Goal: Task Accomplishment & Management: Manage account settings

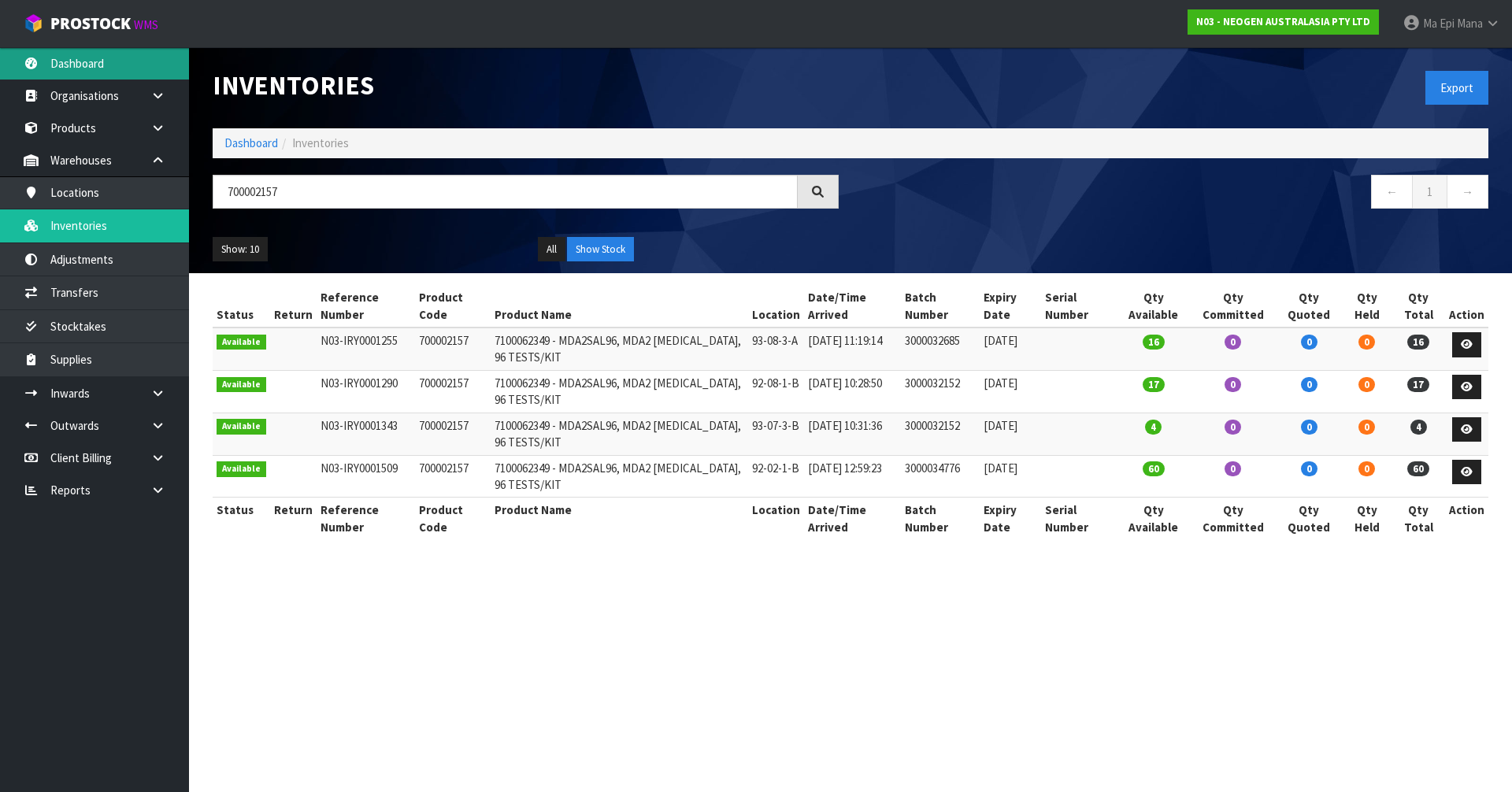
click at [77, 49] on link "Dashboard" at bounding box center [94, 63] width 189 height 32
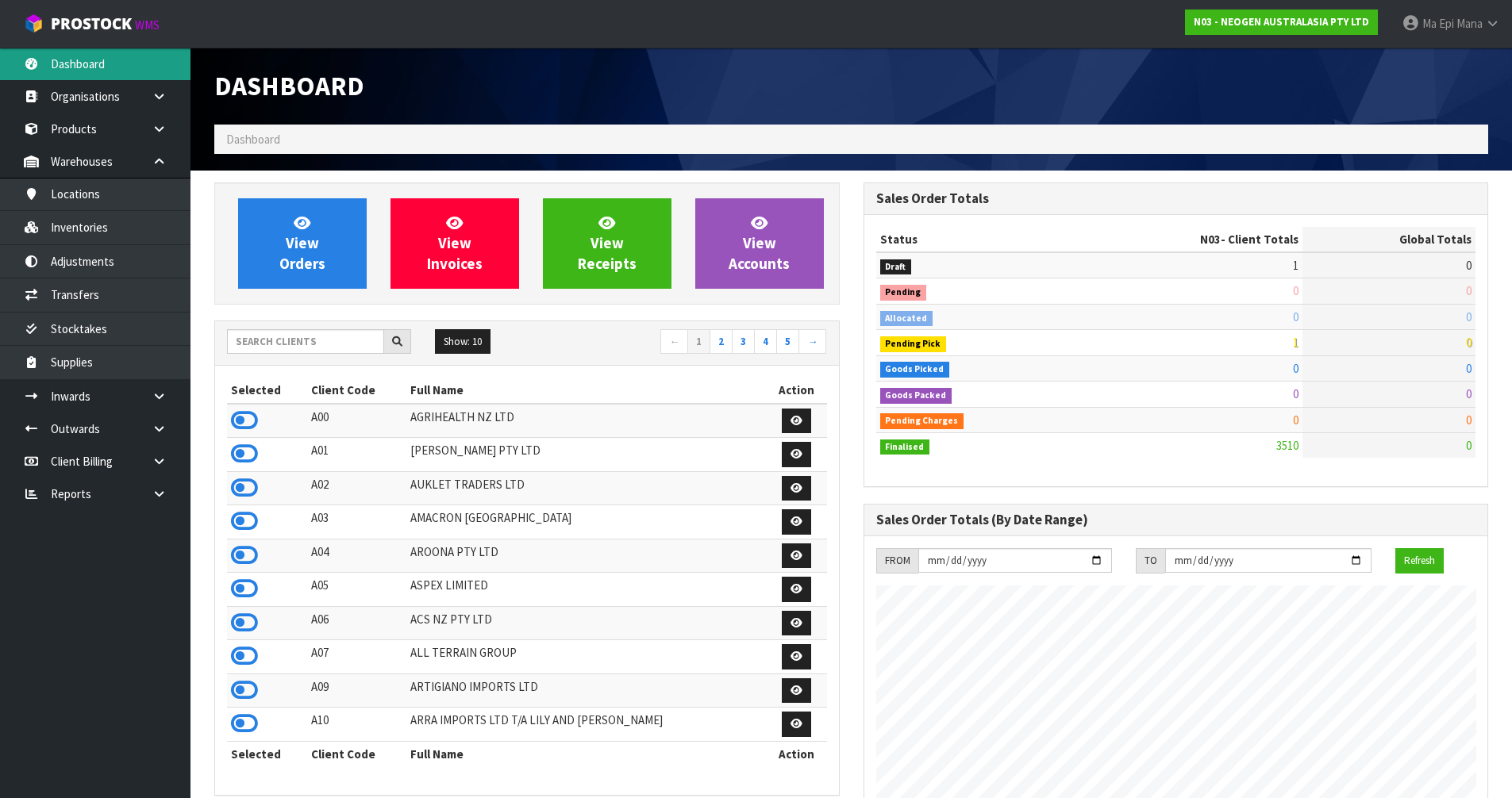
scroll to position [1202, 649]
click at [272, 353] on input "text" at bounding box center [305, 341] width 157 height 24
type input "N04"
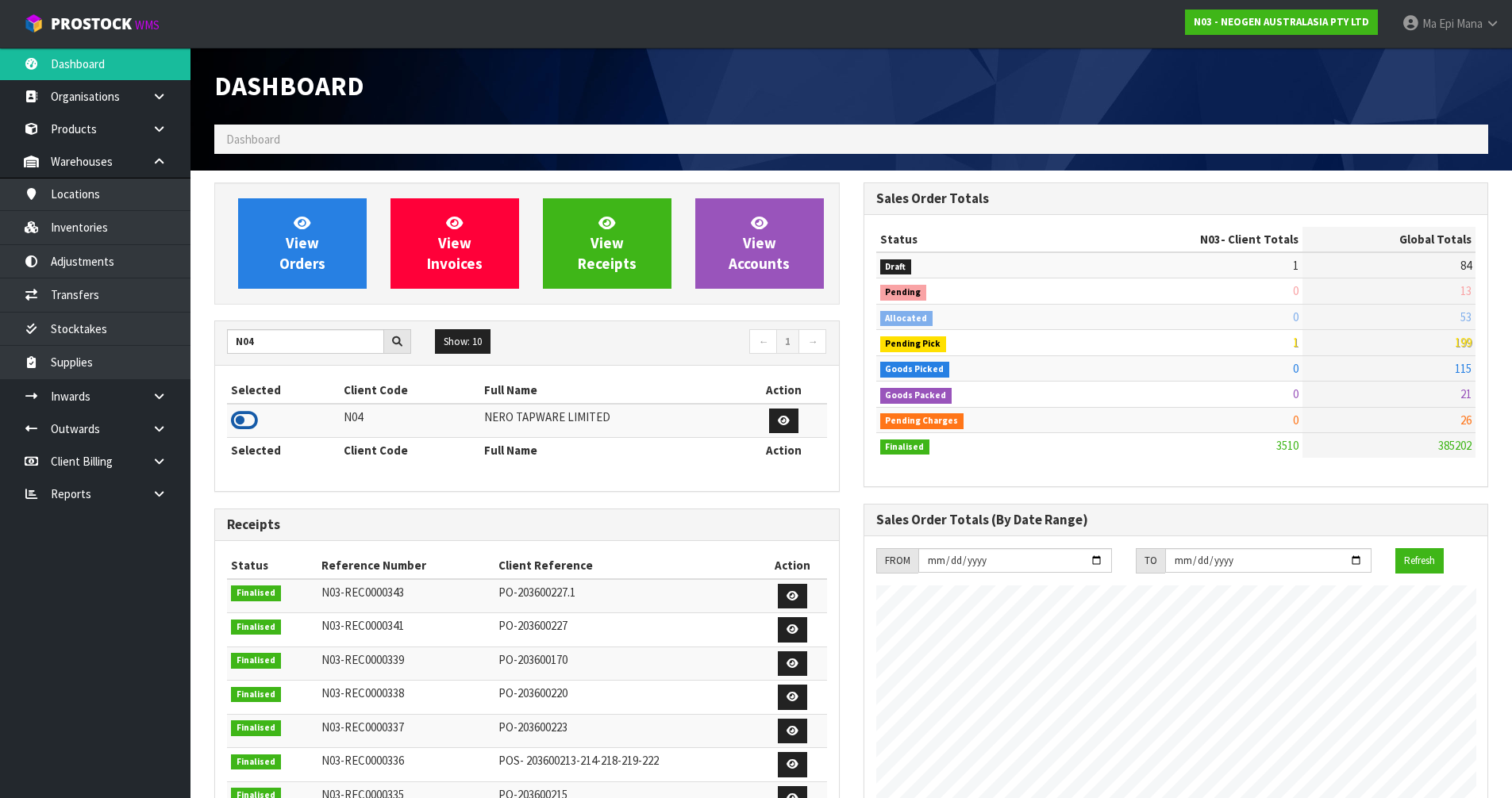
click at [236, 427] on icon at bounding box center [243, 421] width 27 height 24
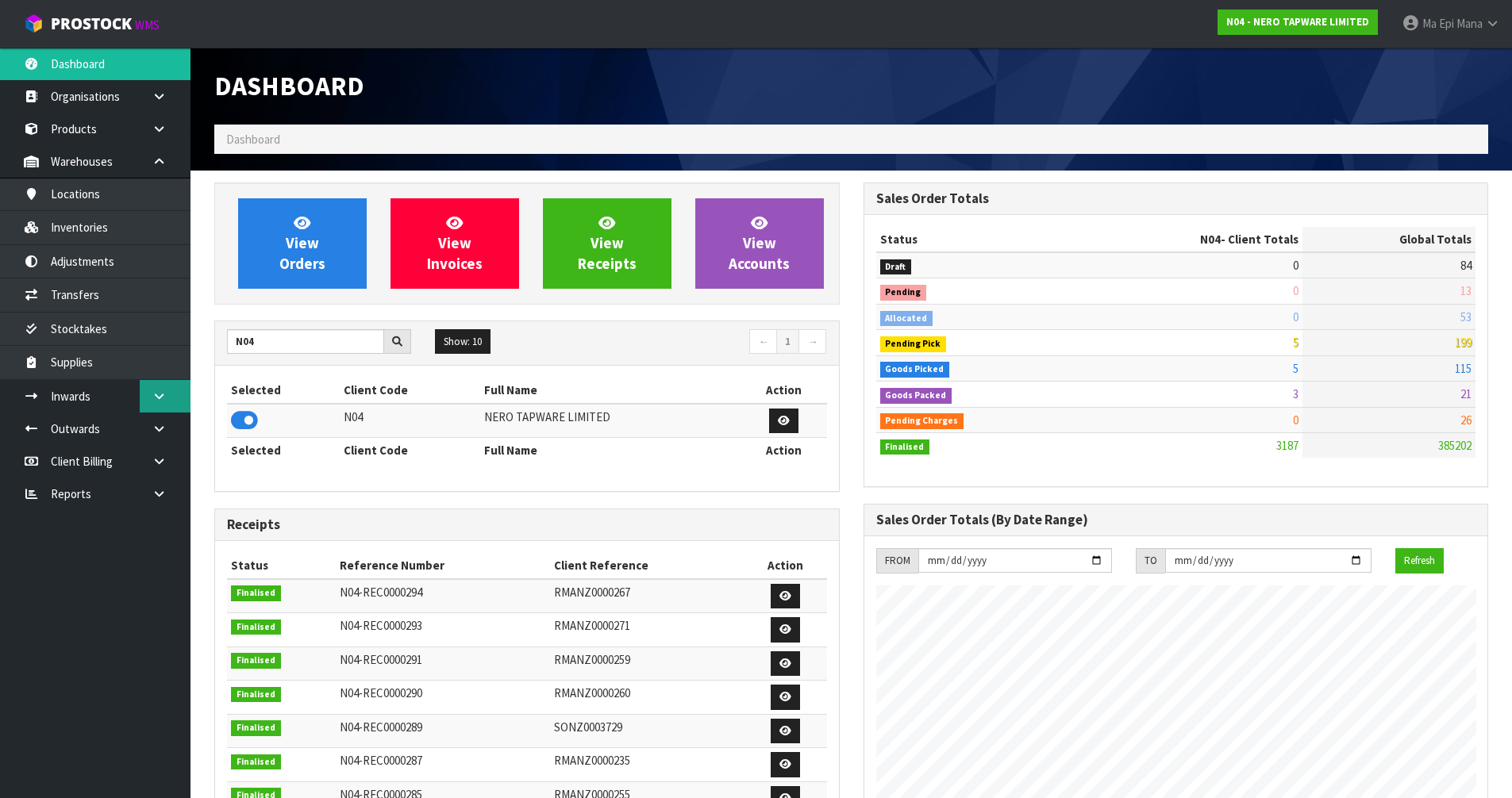
scroll to position [1236, 649]
click at [166, 428] on link at bounding box center [164, 428] width 51 height 33
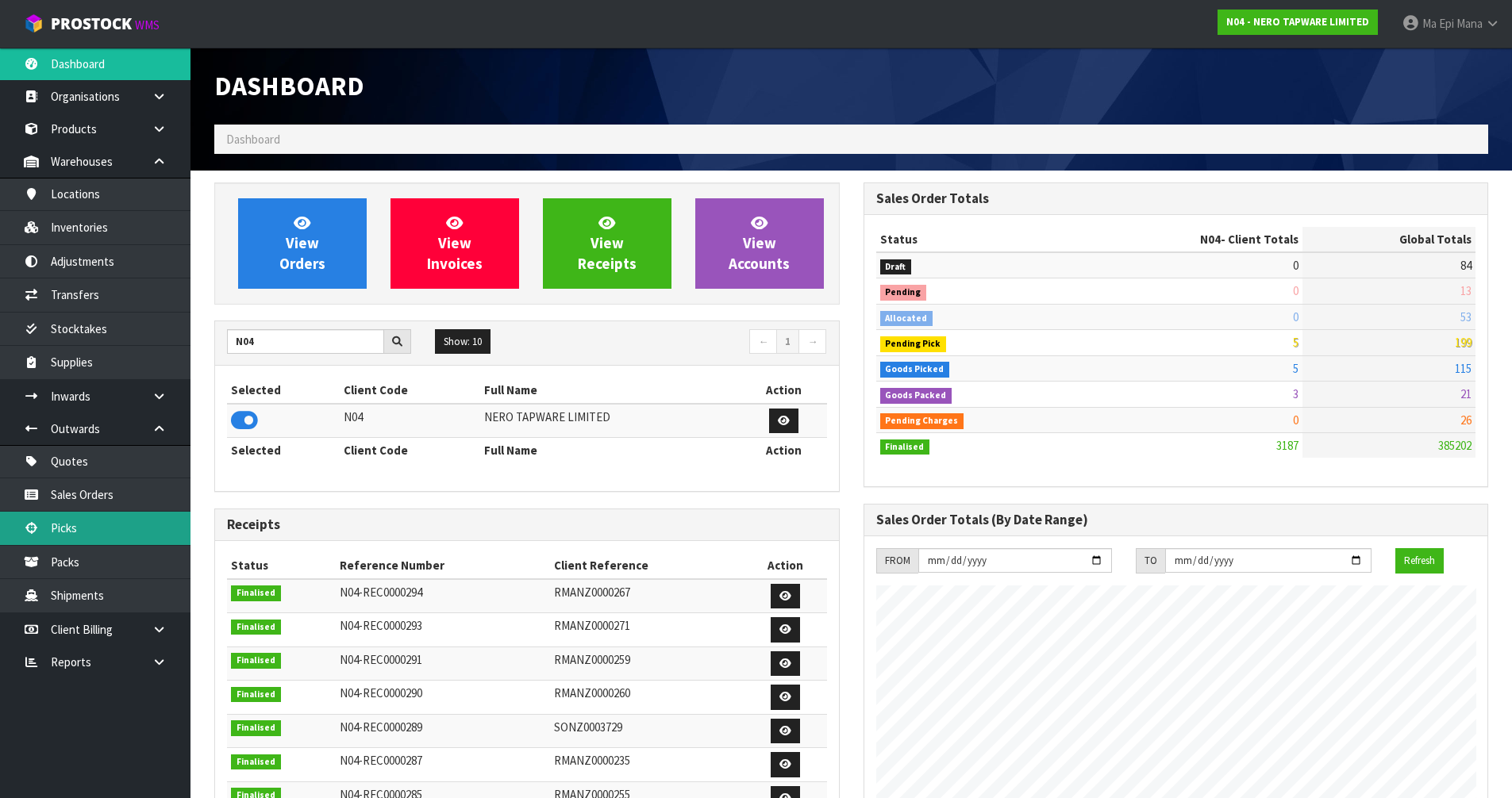
click at [110, 525] on link "Picks" at bounding box center [95, 528] width 191 height 33
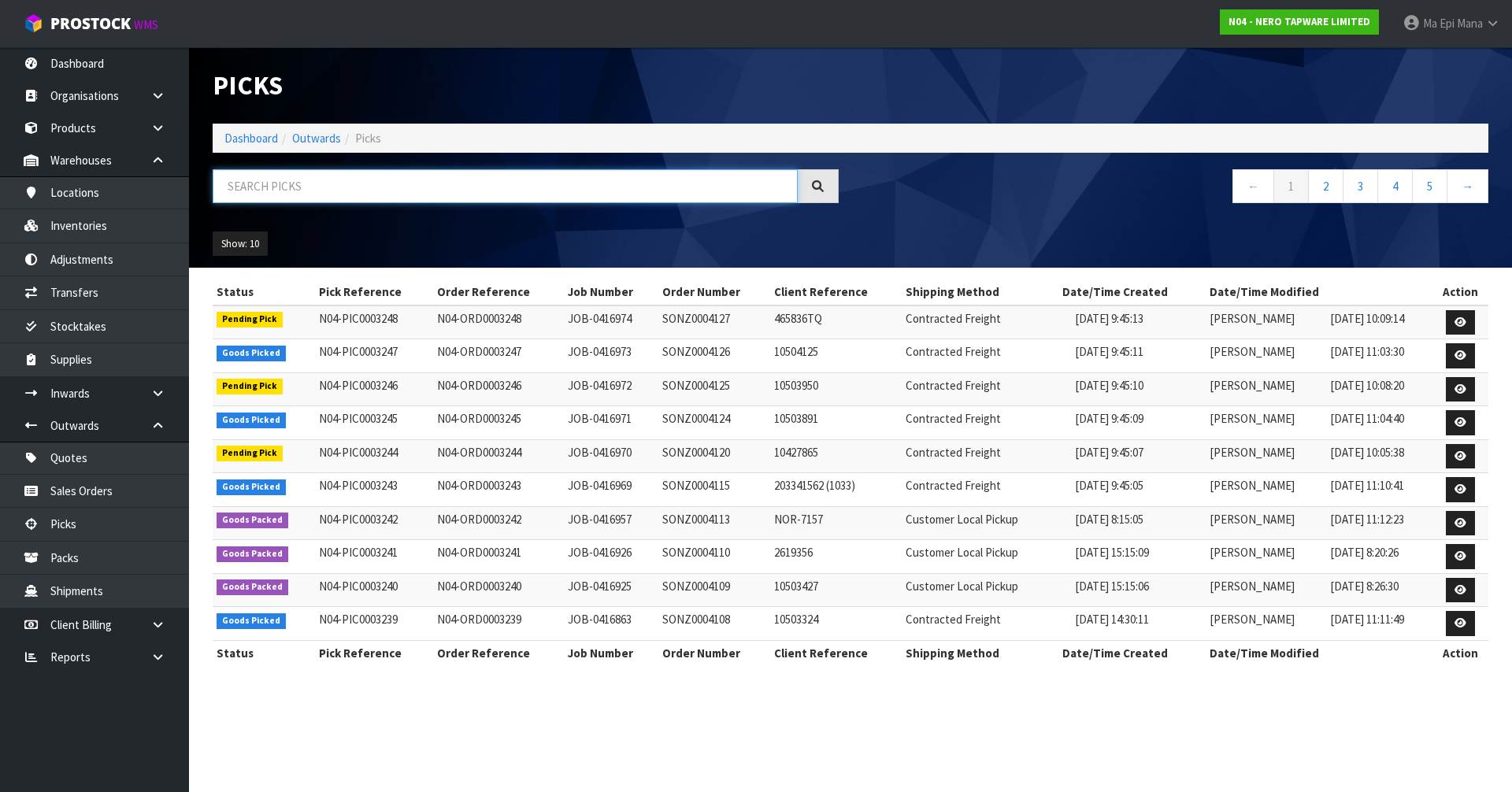
click at [347, 195] on input "text" at bounding box center [506, 186] width 585 height 34
type input "3238"
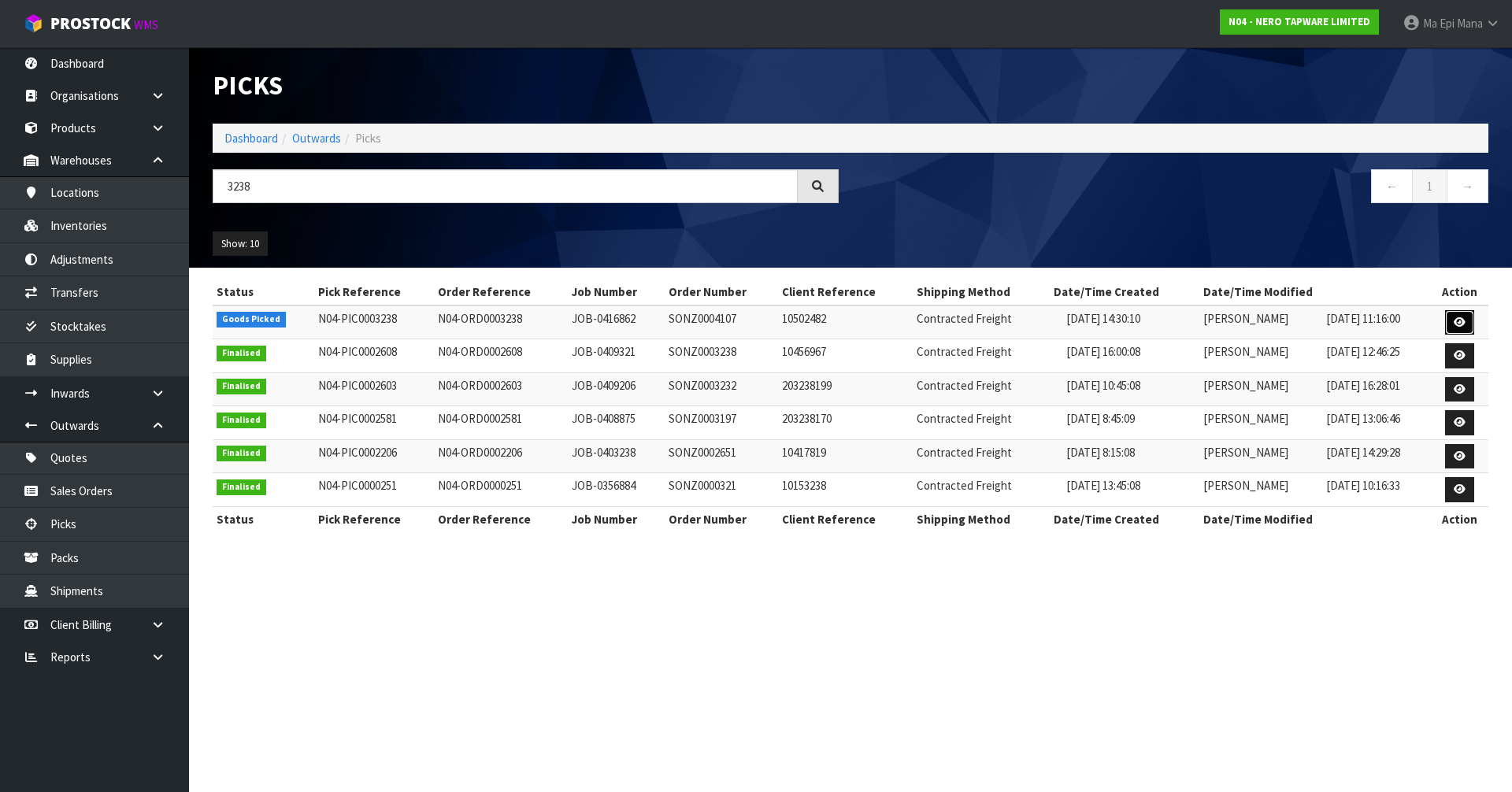
click at [1457, 318] on icon at bounding box center [1459, 322] width 12 height 10
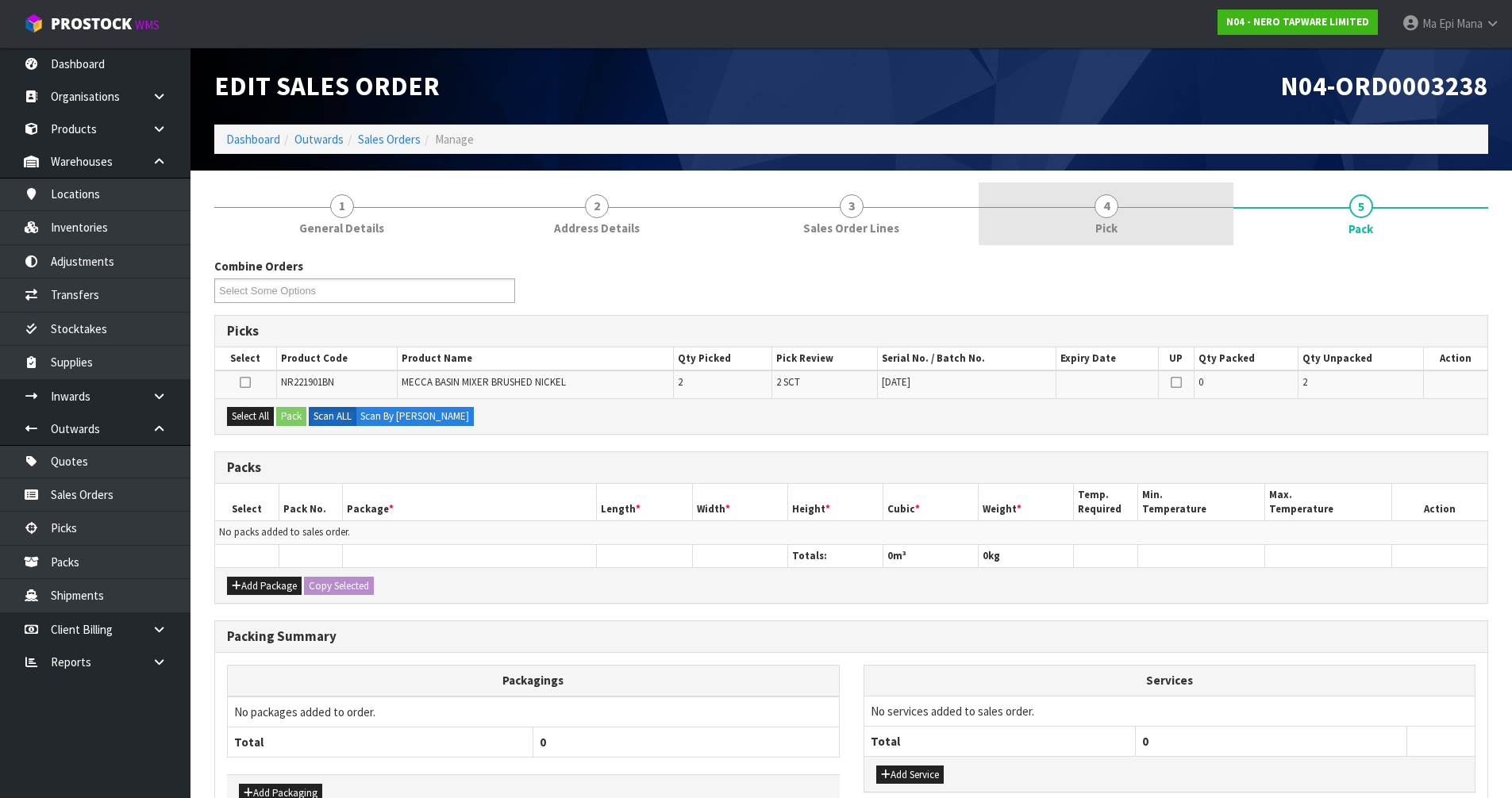
click at [1092, 212] on link "4 Pick" at bounding box center [1106, 213] width 255 height 62
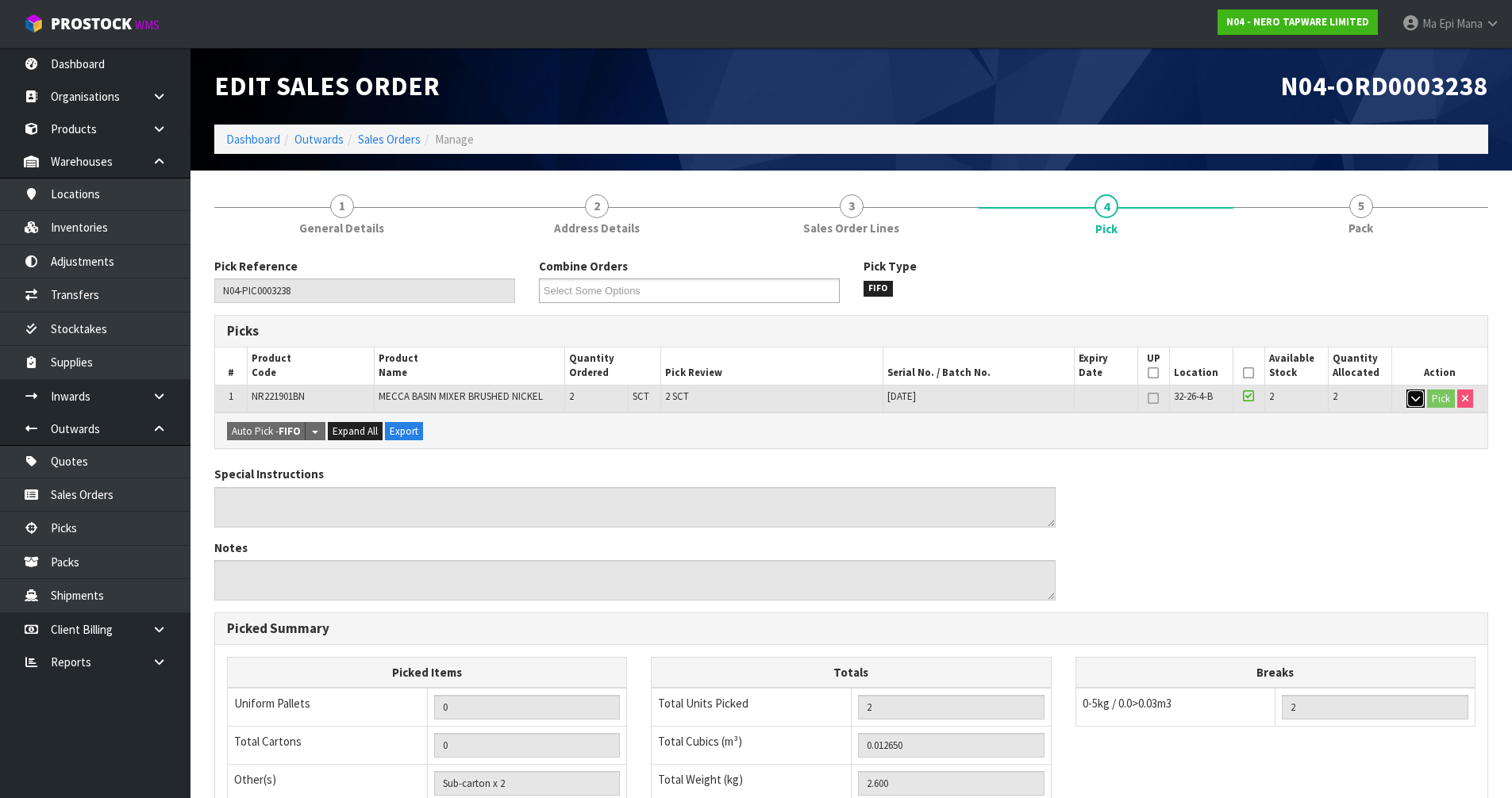
click at [1409, 402] on button "button" at bounding box center [1415, 399] width 19 height 19
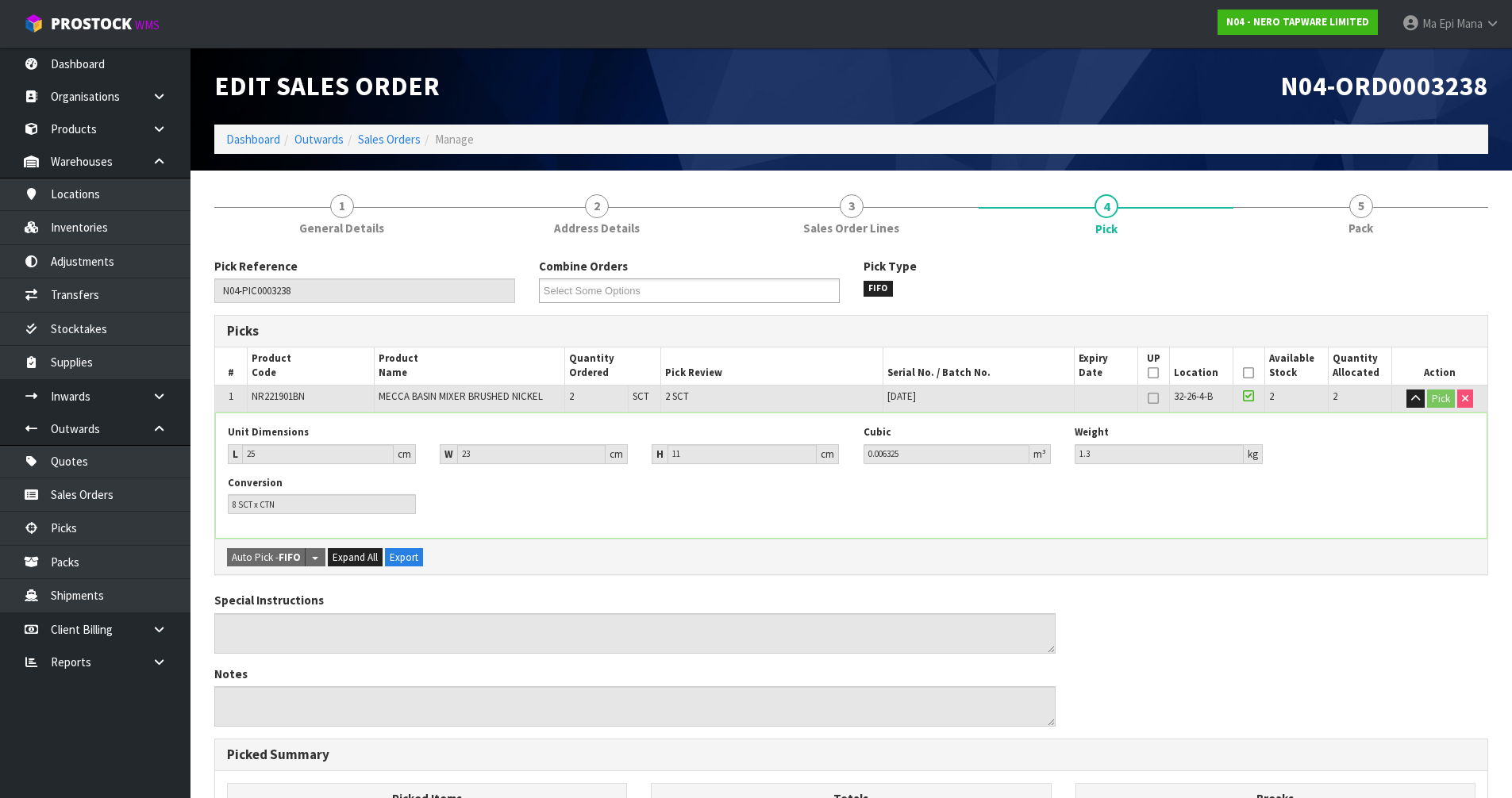
click at [1251, 397] on icon at bounding box center [1248, 396] width 11 height 13
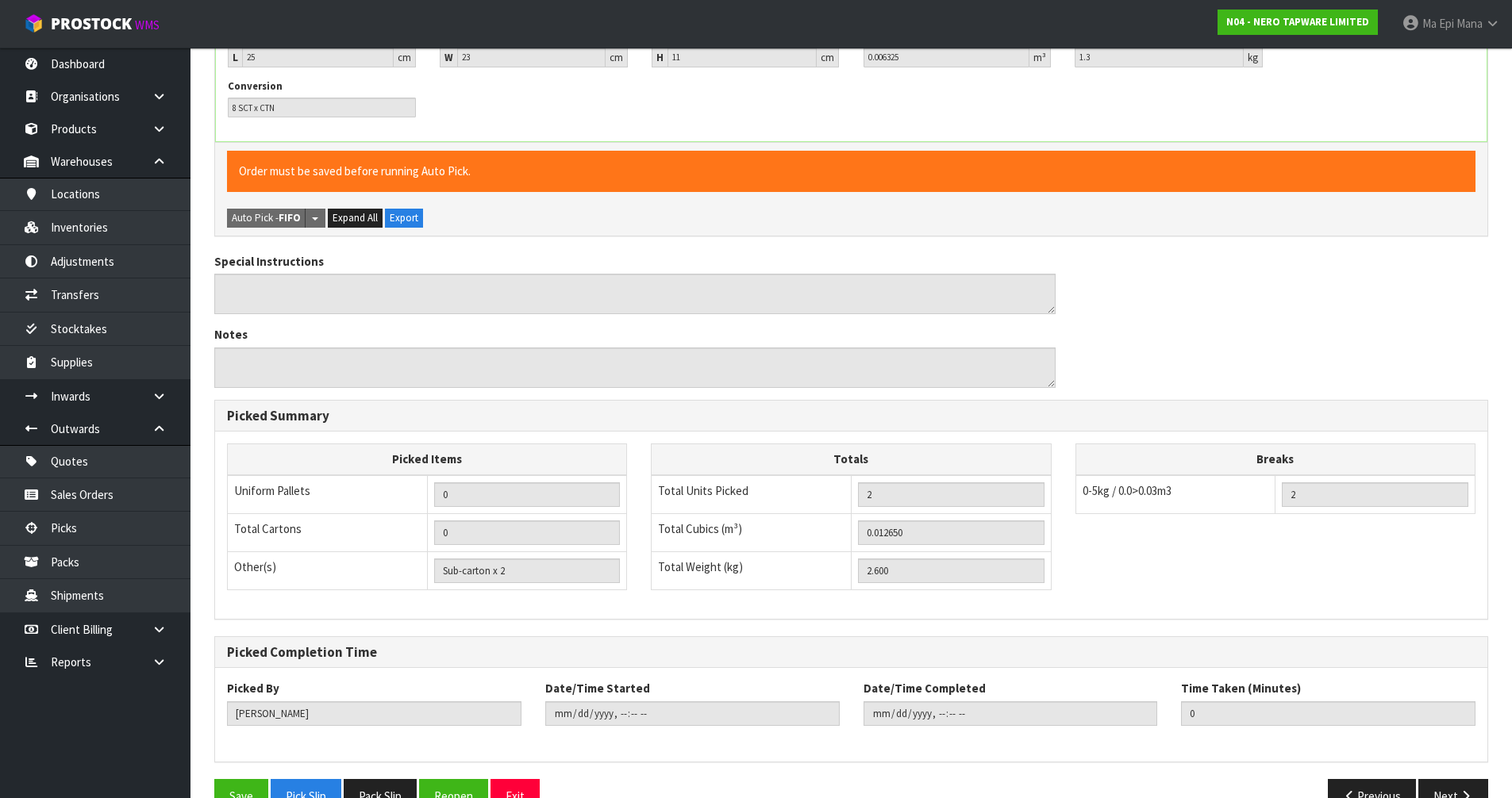
scroll to position [436, 0]
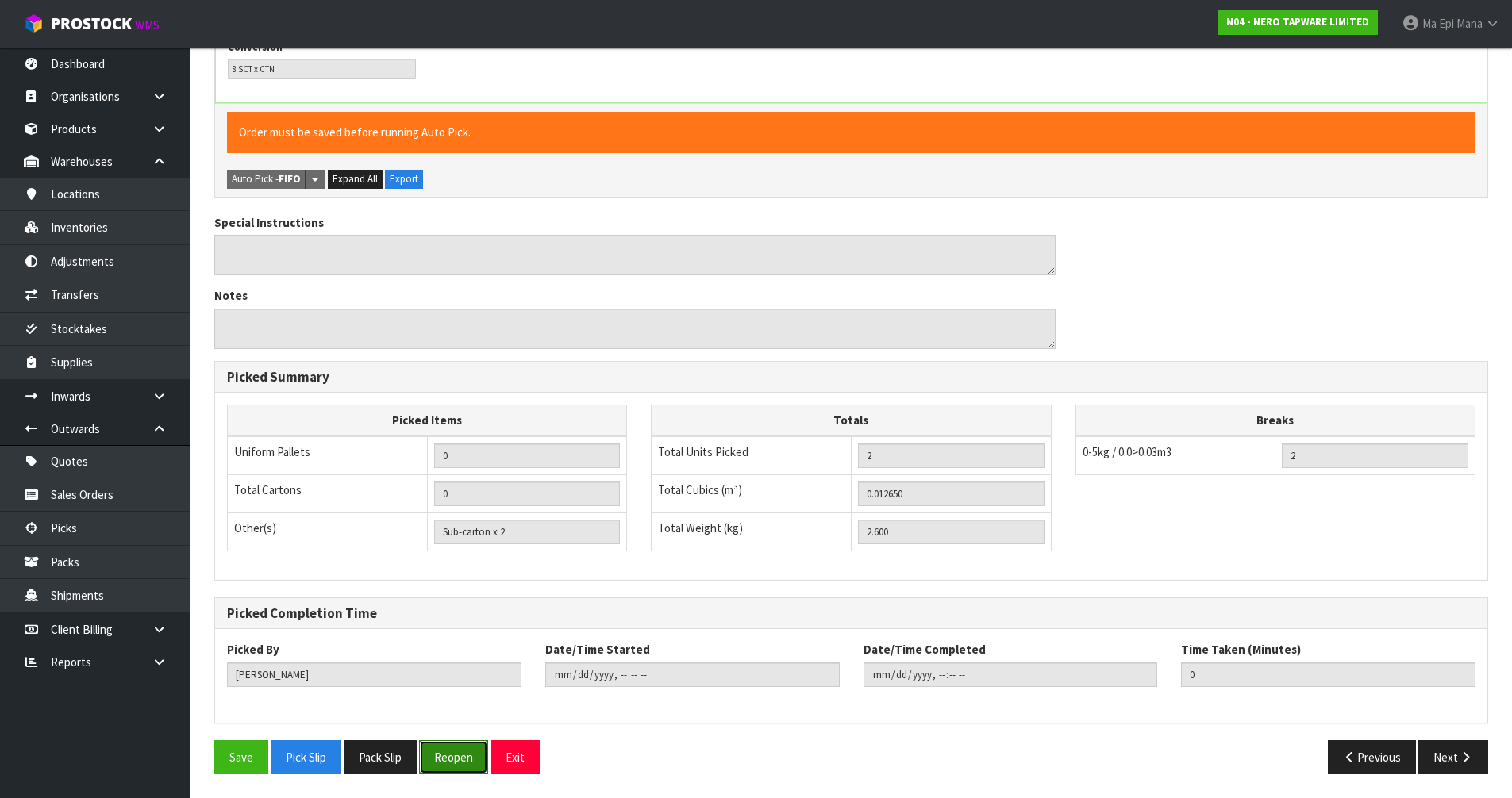
click at [452, 759] on button "Reopen" at bounding box center [454, 757] width 69 height 34
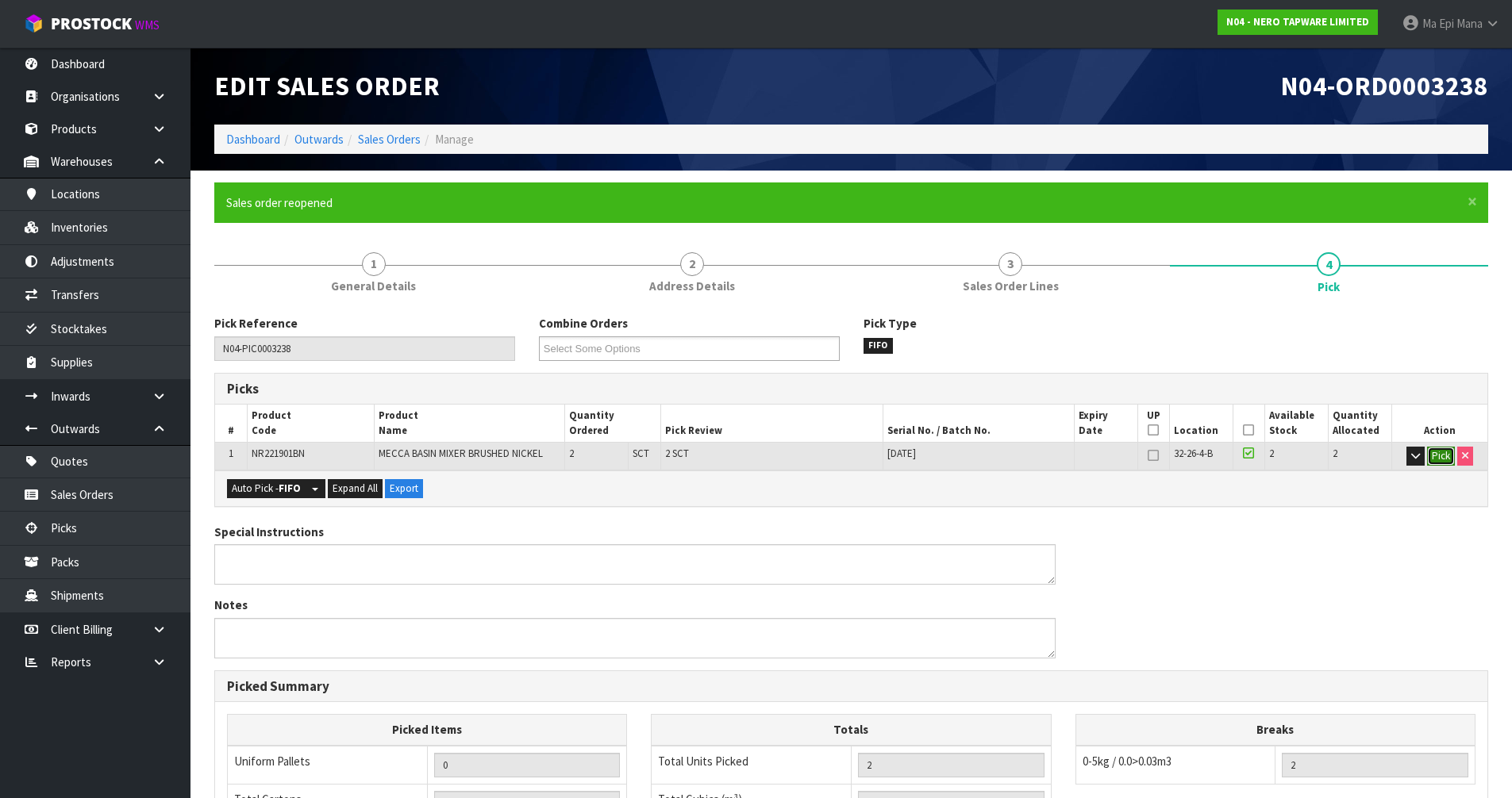
click at [1437, 459] on button "Pick" at bounding box center [1440, 456] width 28 height 19
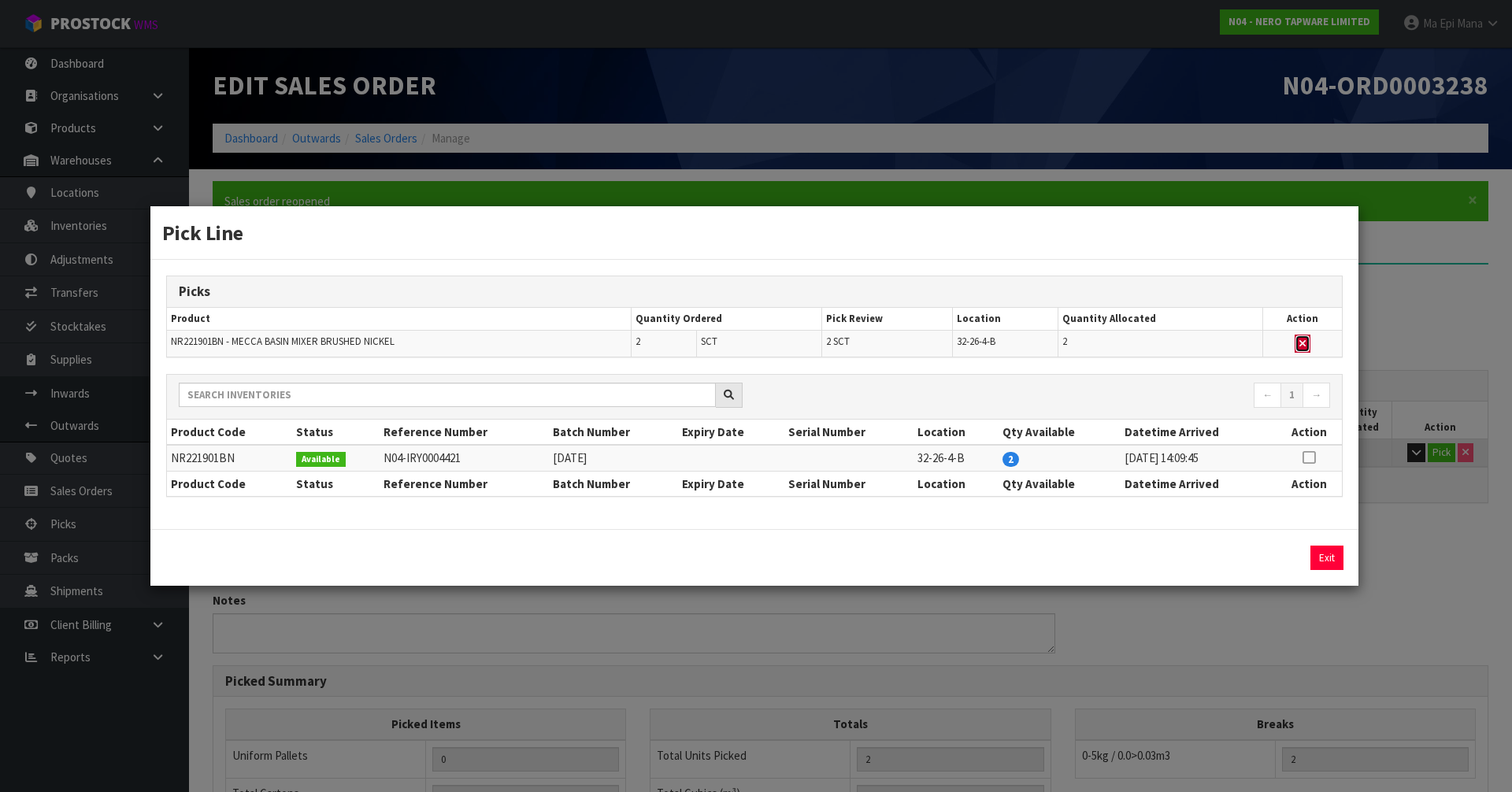
click at [1304, 340] on icon "button" at bounding box center [1303, 343] width 6 height 10
type input "Sub-carton x 0"
type input "0"
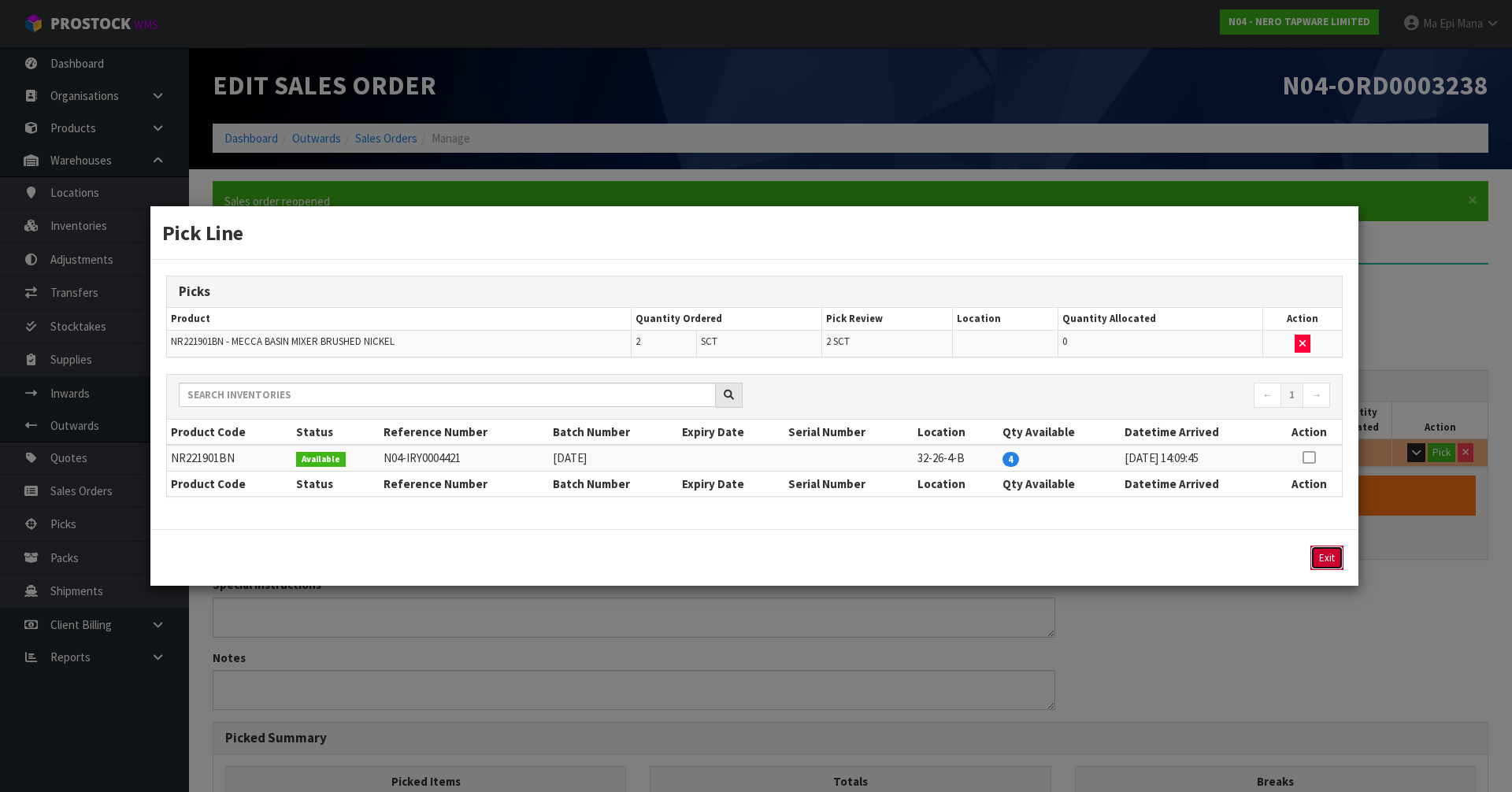
click at [1339, 555] on button "Exit" at bounding box center [1327, 558] width 33 height 24
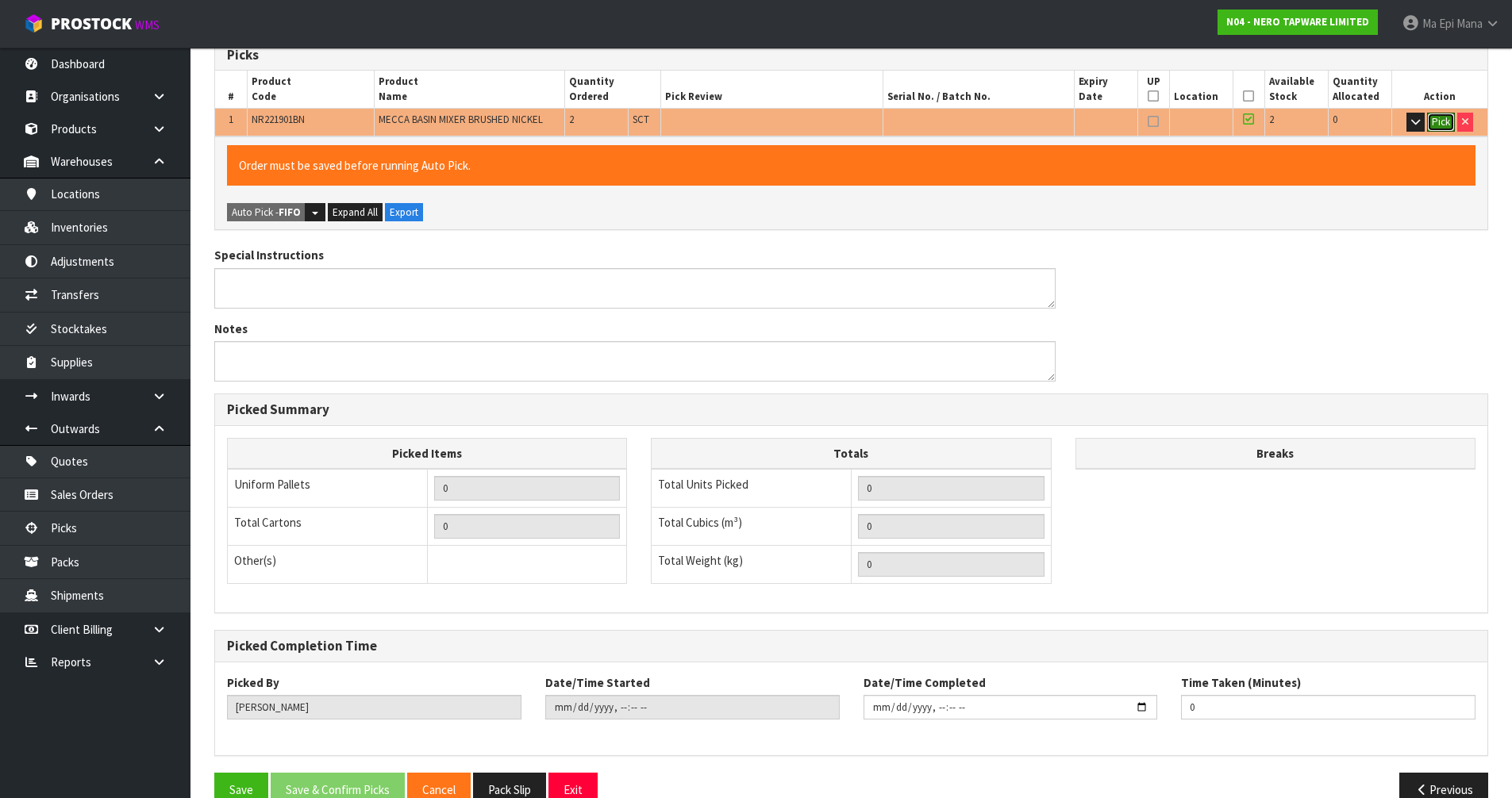
scroll to position [367, 0]
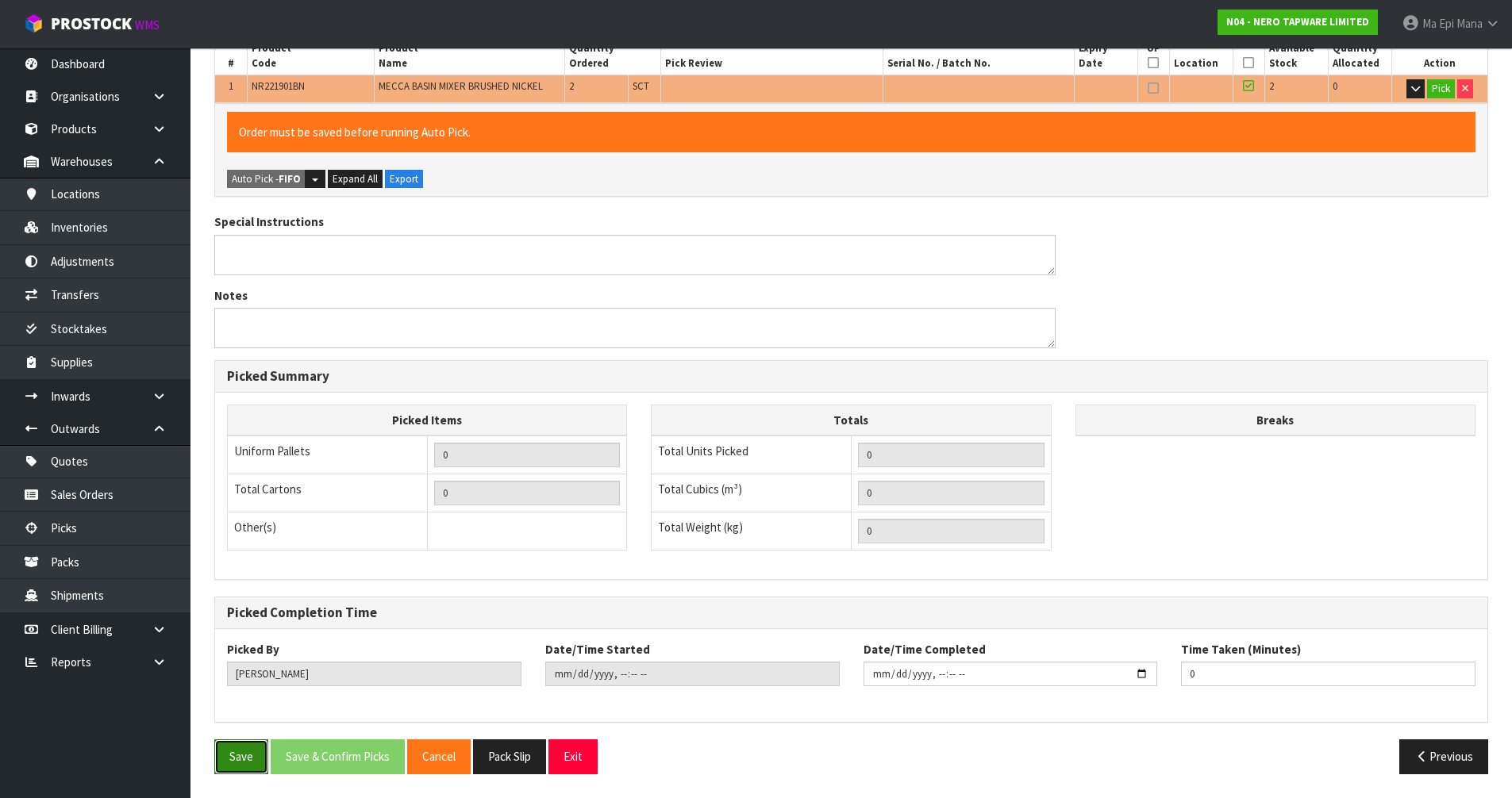
click at [223, 751] on button "Save" at bounding box center [242, 756] width 54 height 34
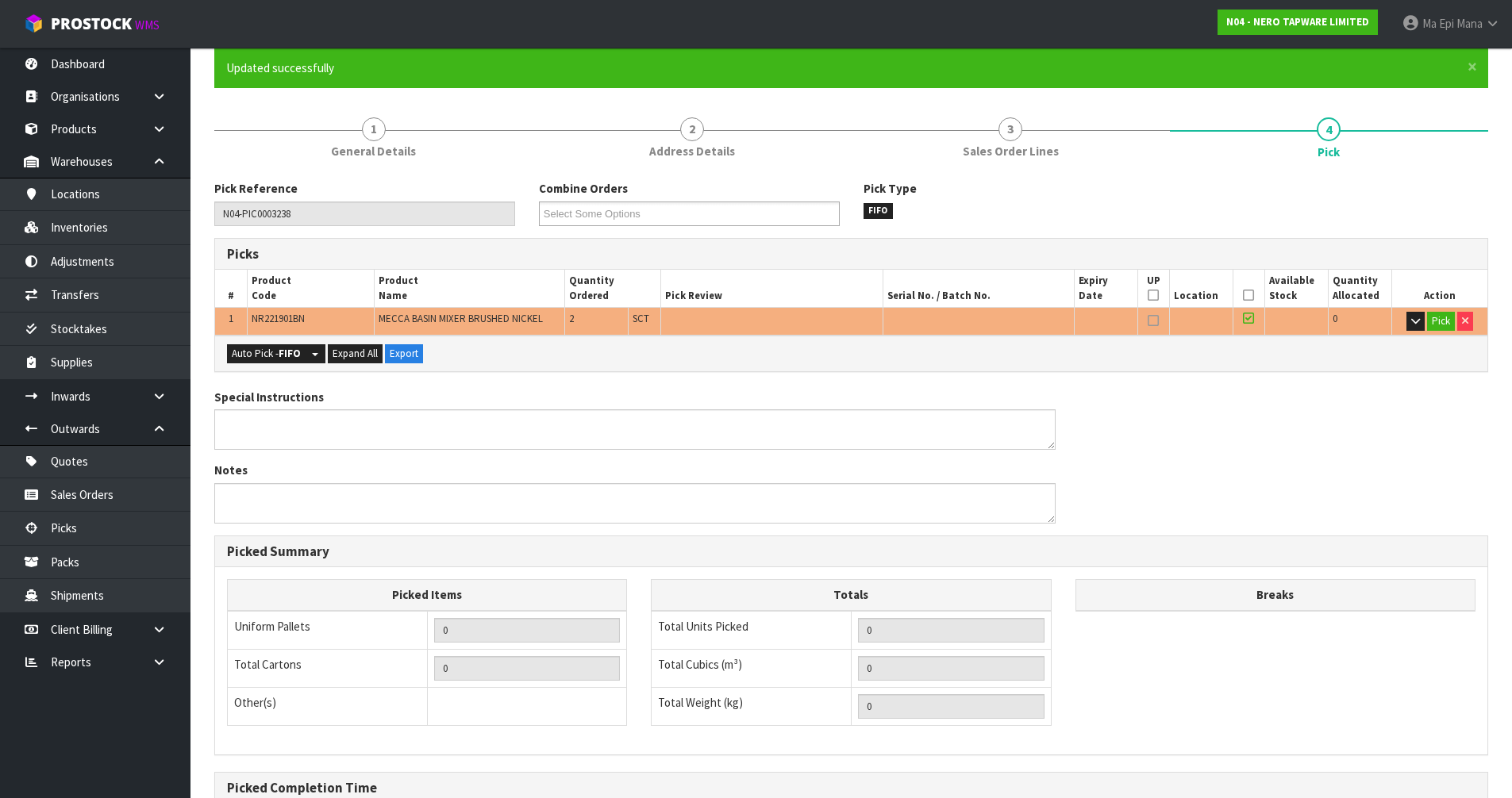
scroll to position [309, 0]
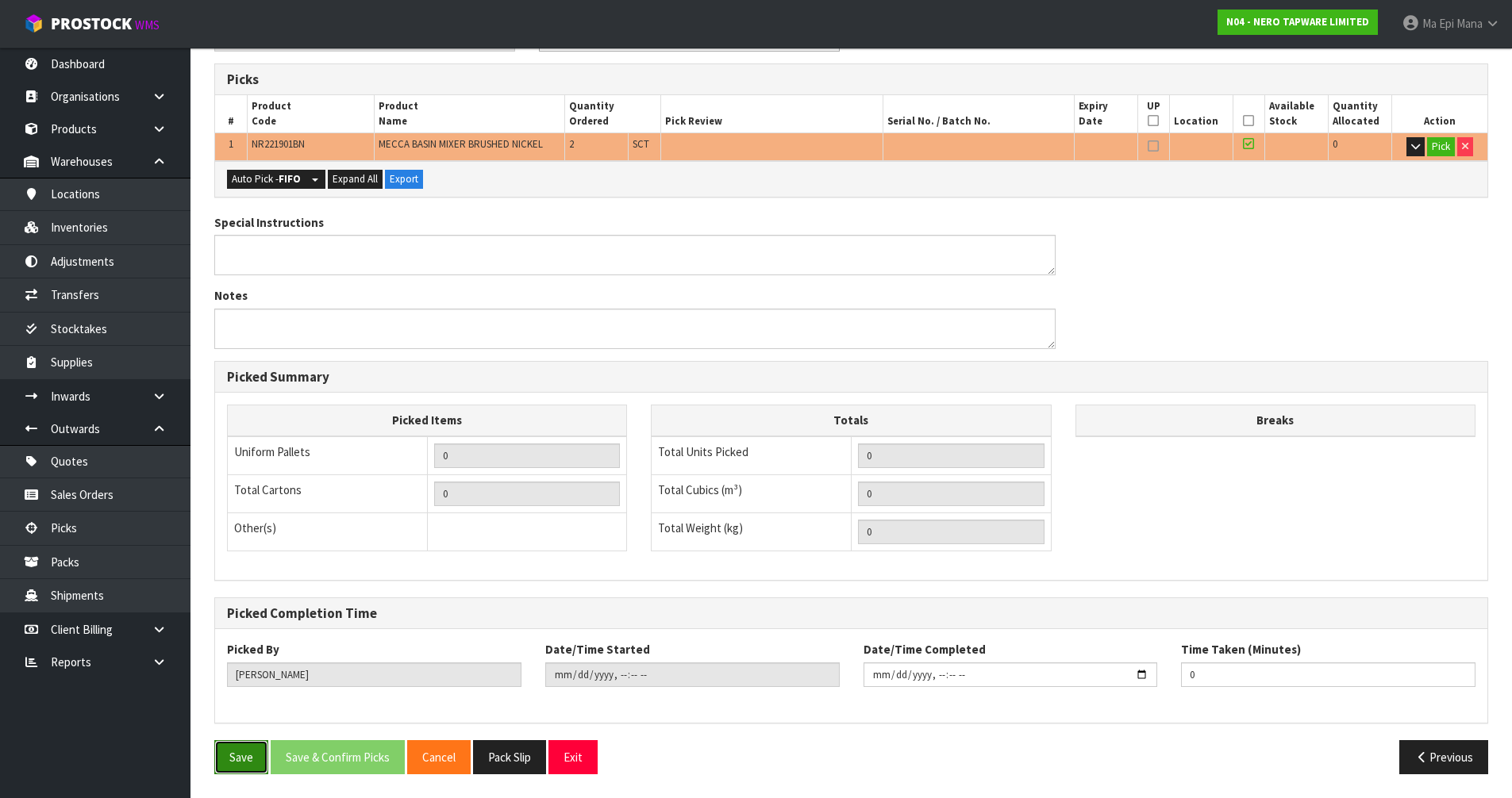
click at [247, 752] on button "Save" at bounding box center [242, 757] width 54 height 34
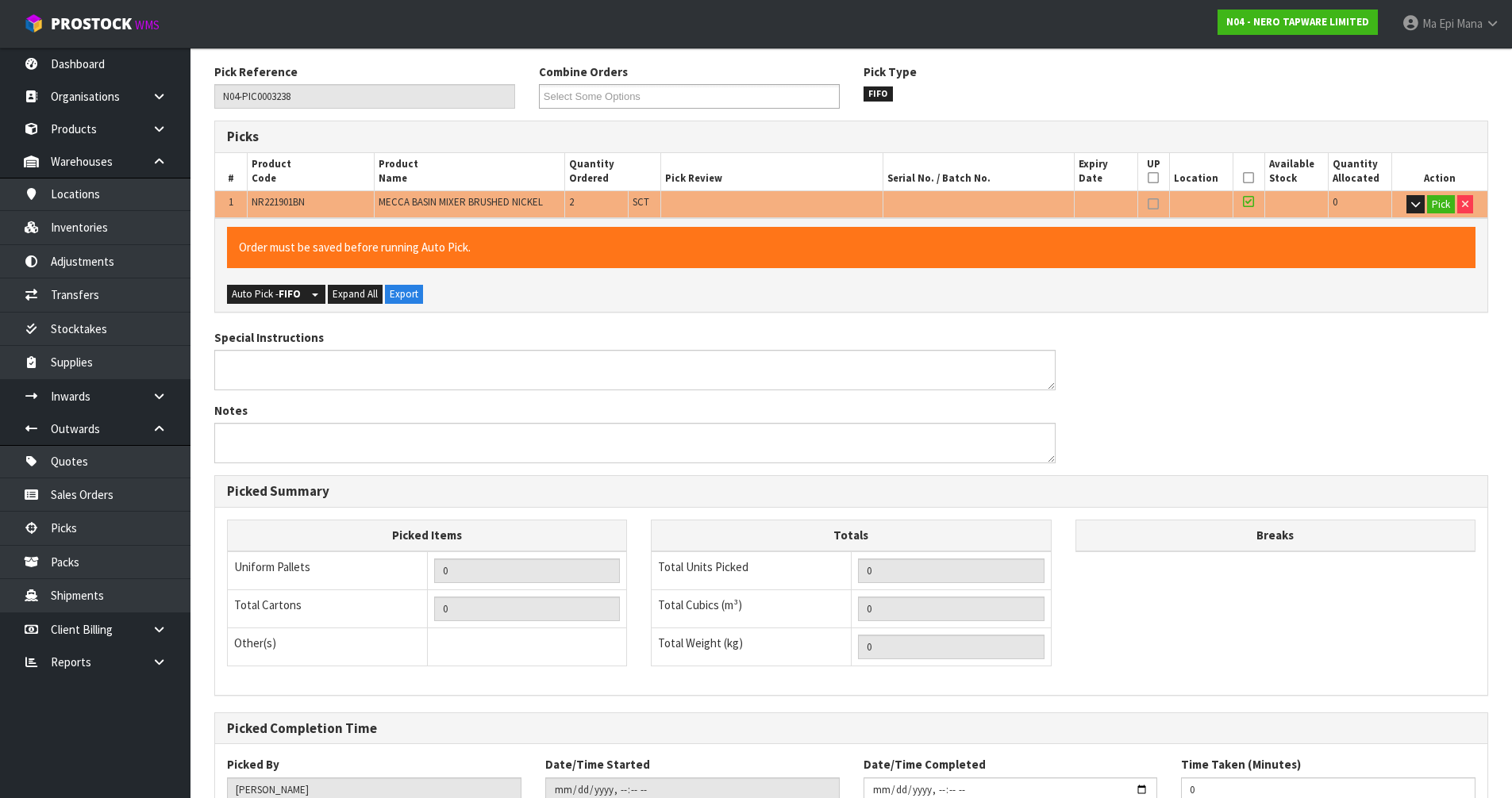
scroll to position [0, 0]
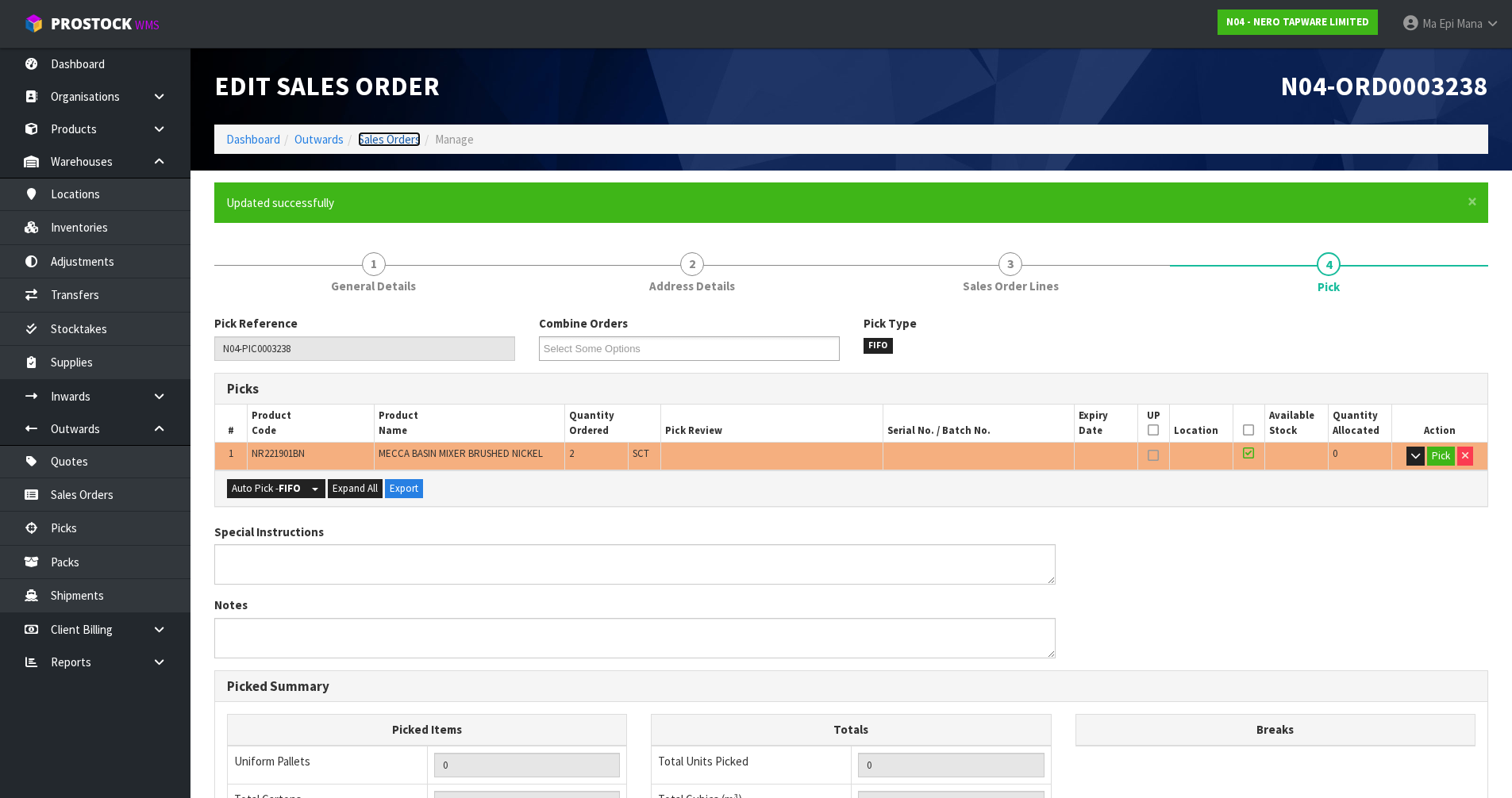
click at [399, 139] on link "Sales Orders" at bounding box center [388, 139] width 62 height 15
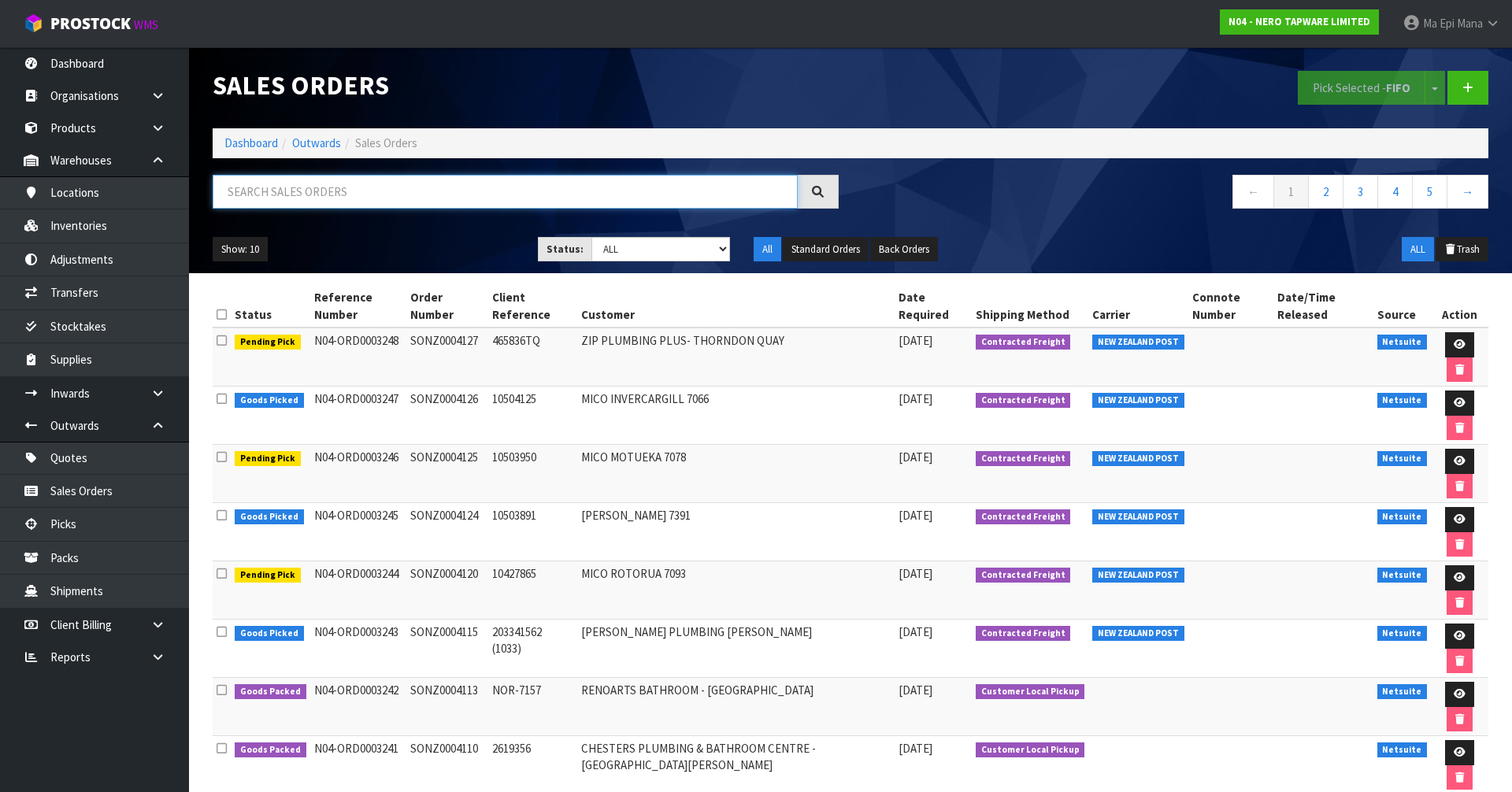
click at [303, 178] on input "text" at bounding box center [506, 192] width 585 height 34
click at [87, 528] on link "Picks" at bounding box center [94, 524] width 189 height 32
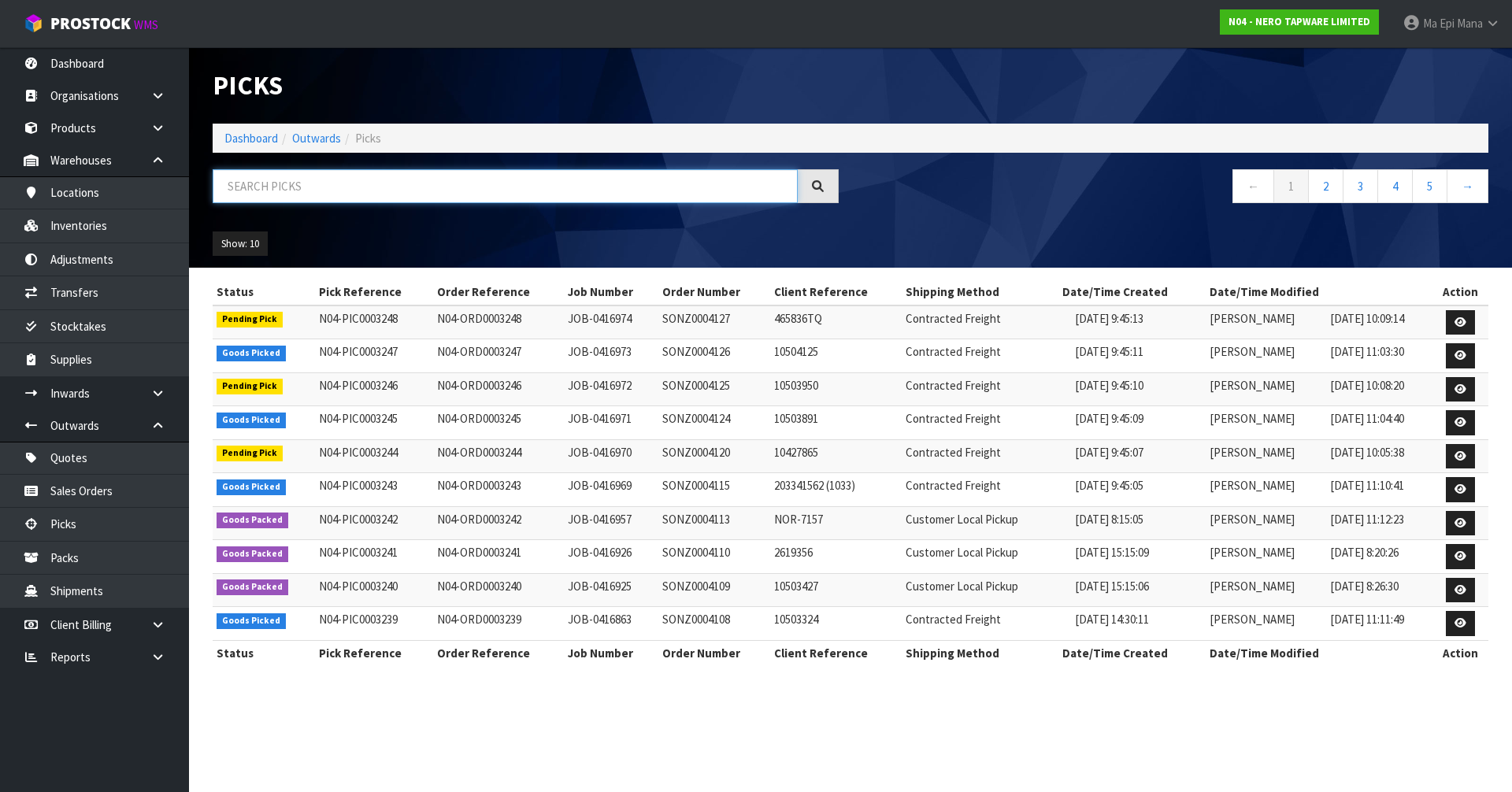
click at [255, 197] on input "text" at bounding box center [506, 186] width 585 height 34
type input "3238"
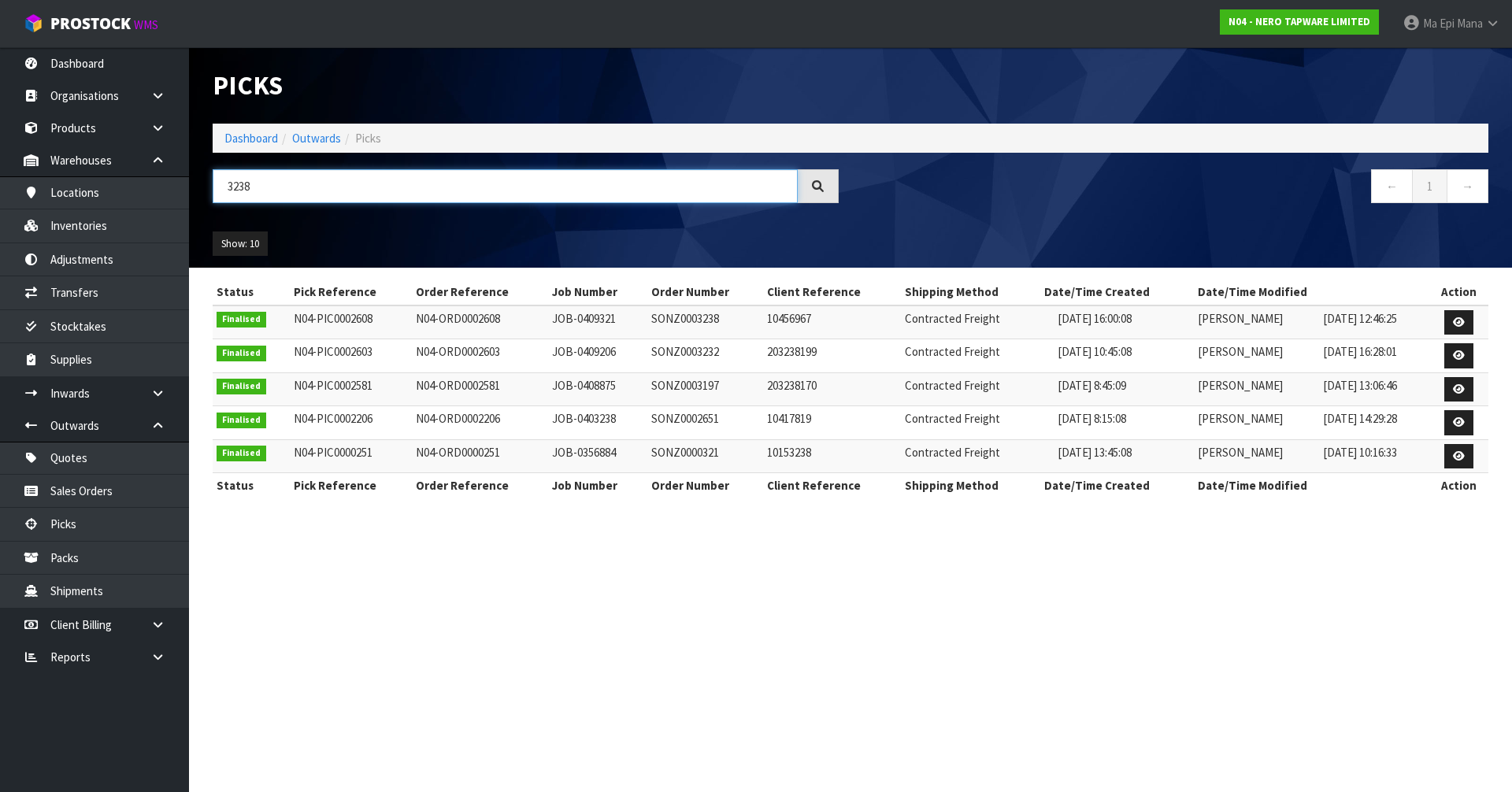
drag, startPoint x: 271, startPoint y: 188, endPoint x: 218, endPoint y: 190, distance: 53.0
click at [218, 190] on input "3238" at bounding box center [506, 186] width 585 height 34
click at [95, 513] on link "Picks" at bounding box center [94, 524] width 189 height 32
click at [270, 137] on link "Dashboard" at bounding box center [251, 138] width 54 height 15
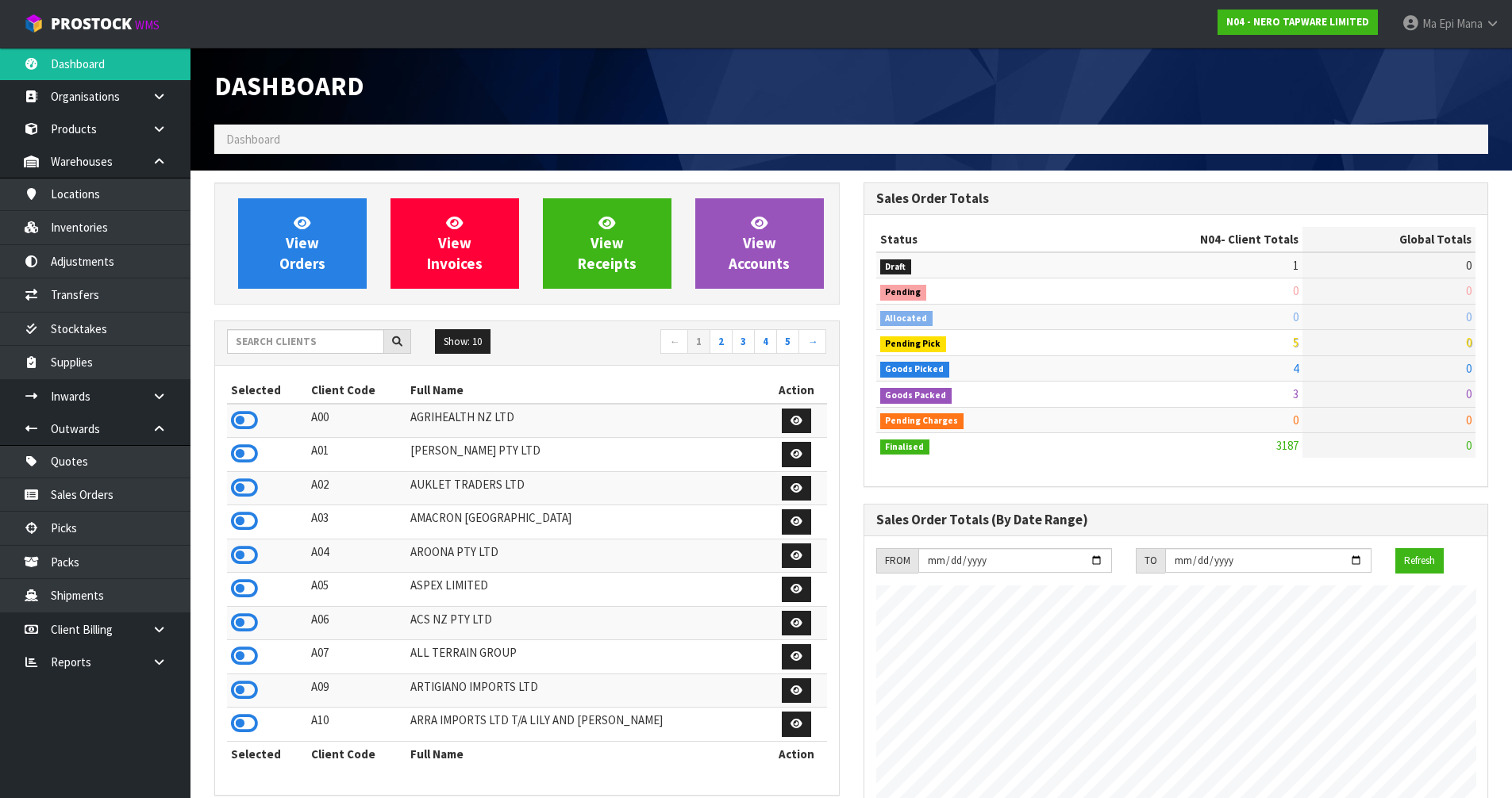
scroll to position [1236, 649]
click at [309, 345] on input "text" at bounding box center [305, 341] width 157 height 24
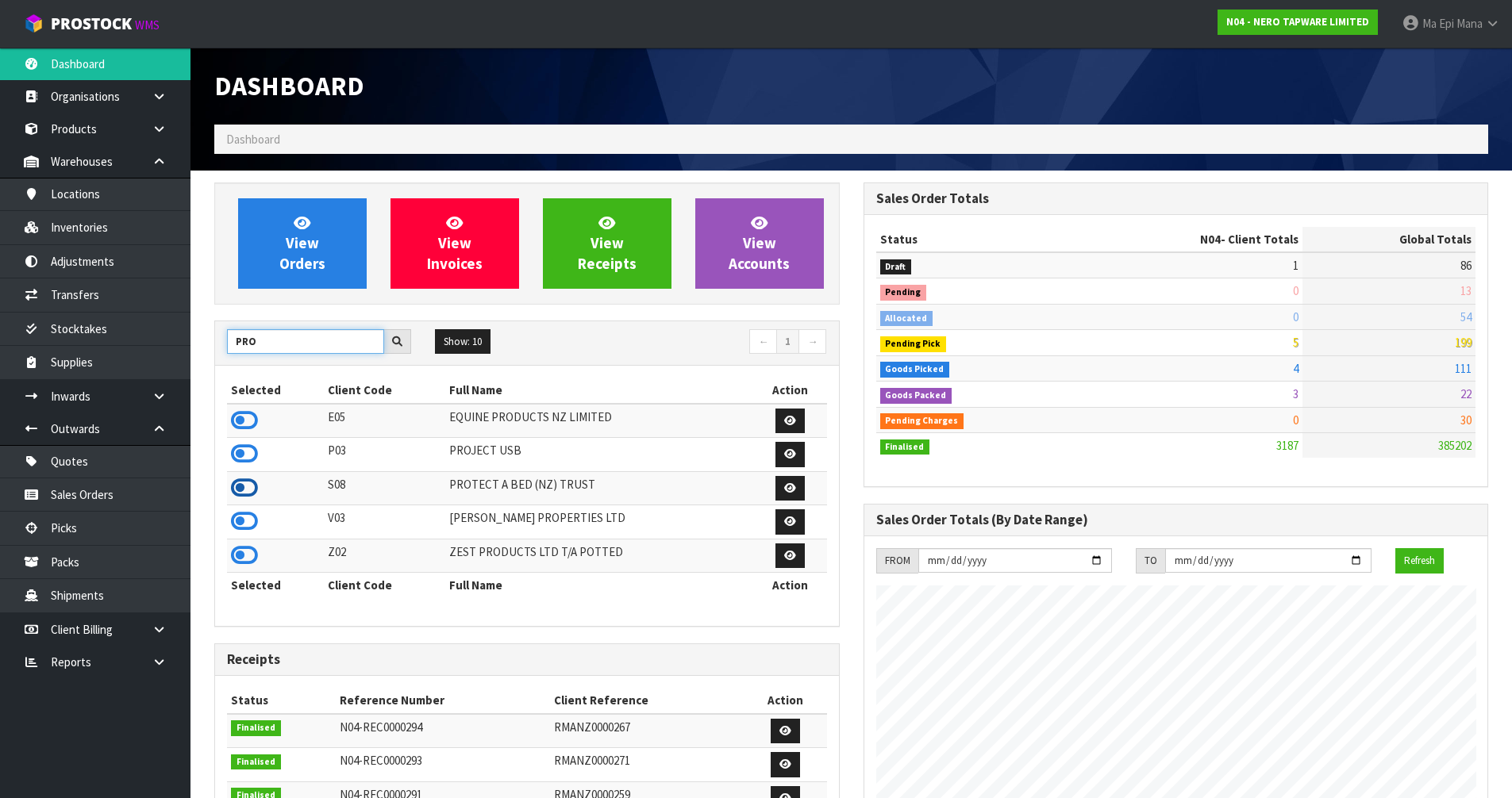
type input "PRO"
click at [243, 485] on icon at bounding box center [243, 488] width 27 height 24
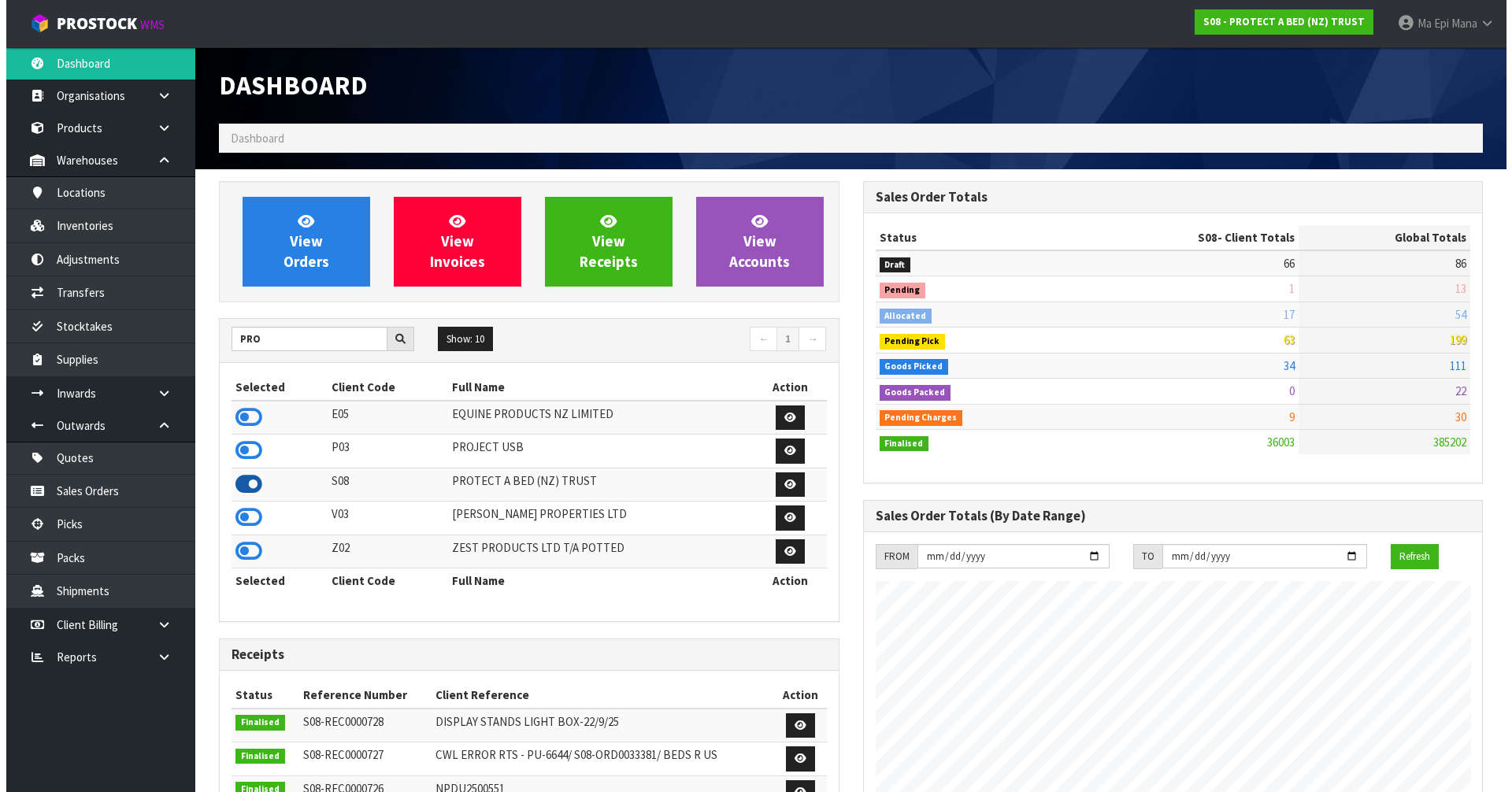
scroll to position [1193, 644]
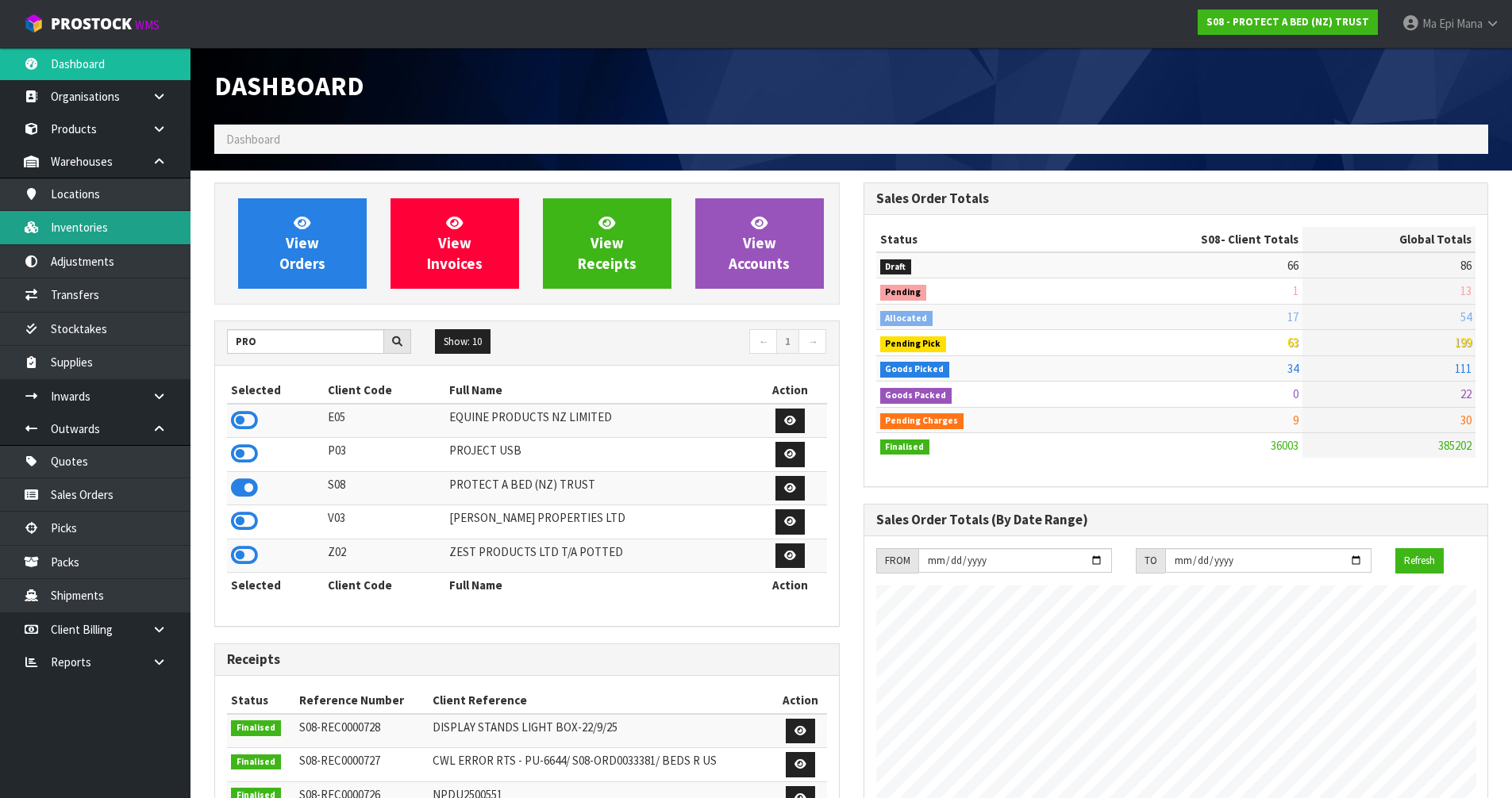
click at [132, 222] on link "Inventories" at bounding box center [95, 227] width 191 height 33
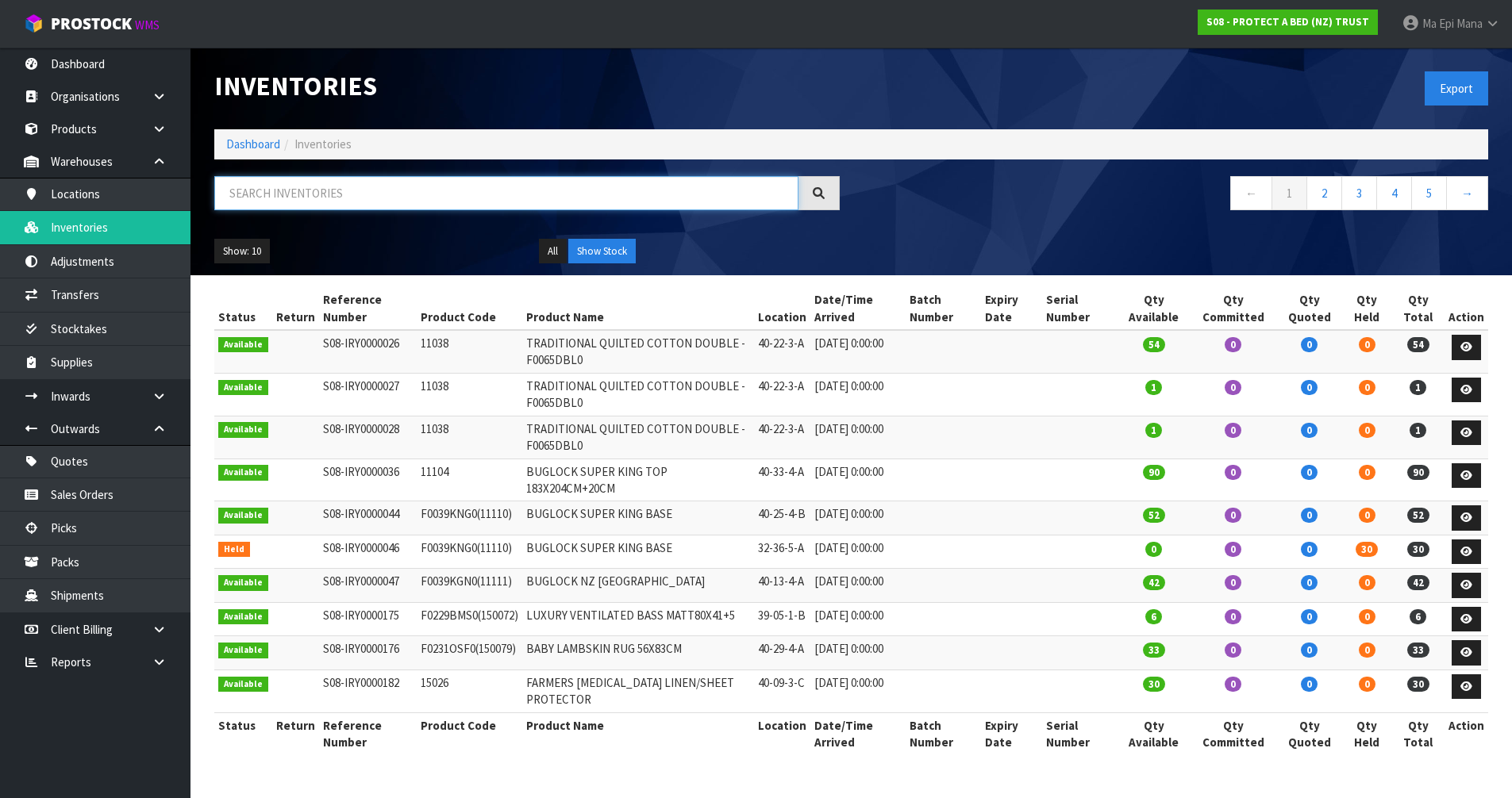
click at [320, 201] on input "text" at bounding box center [506, 193] width 584 height 34
paste input "F0588KGN0"
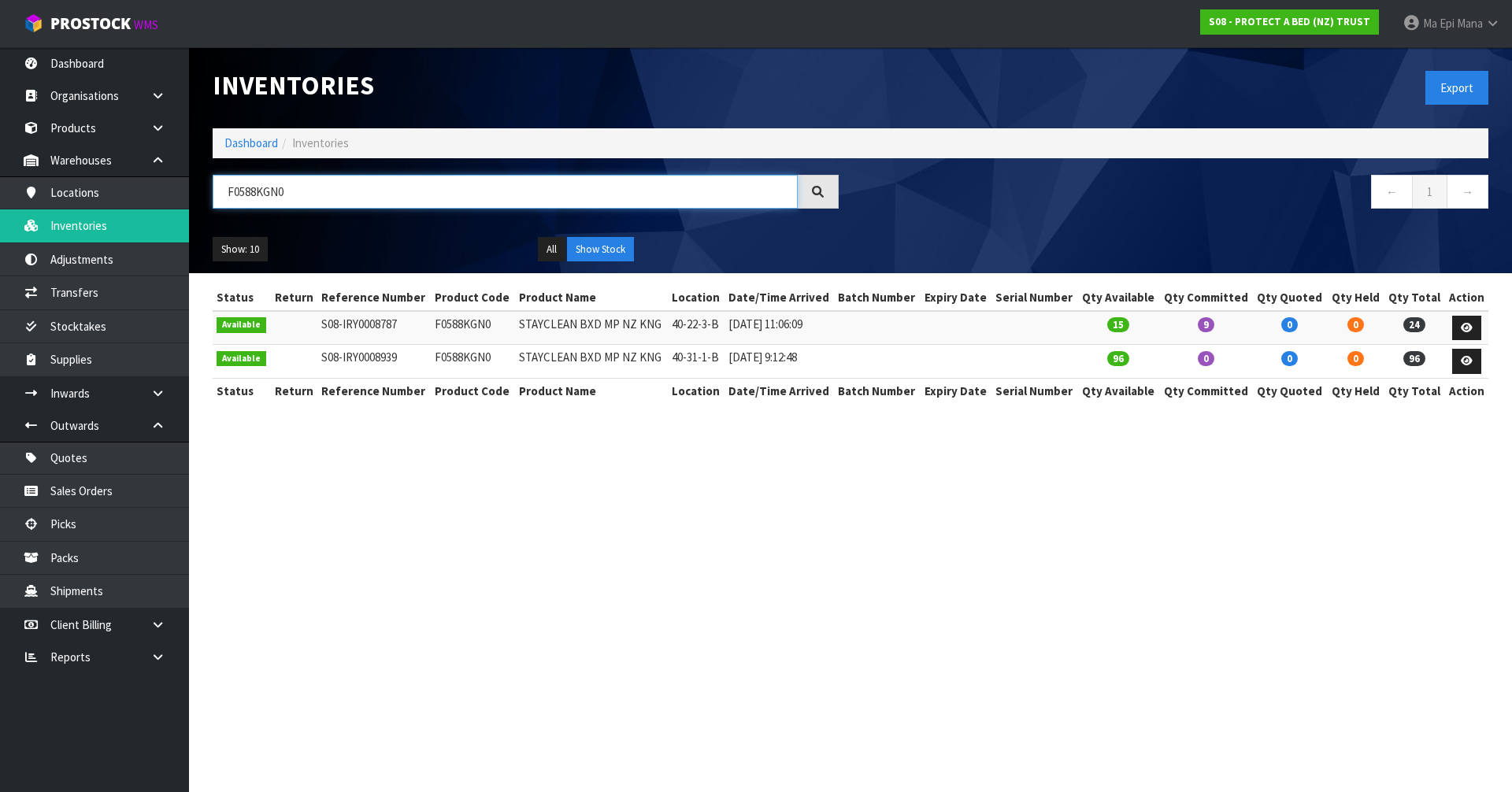
type input "F0588KGN0"
